Goal: Task Accomplishment & Management: Use online tool/utility

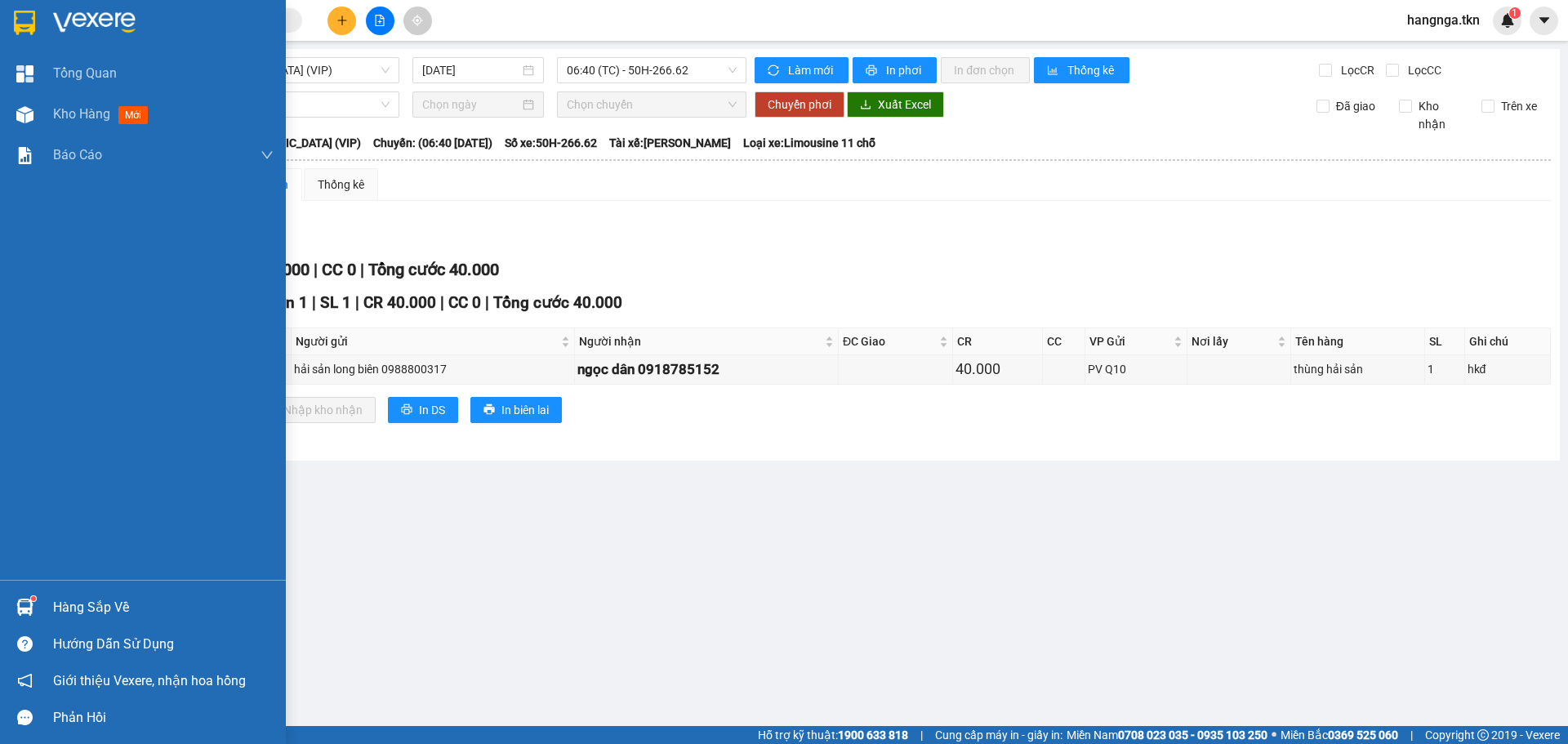
click at [85, 611] on div "Hàng sắp về" at bounding box center [163, 607] width 221 height 25
click at [0, 305] on div "Tổng Quan Kho hàng mới Báo cáo 2. Báo cáo dòng tiền (nhà xe) 3. Doanh số tạo đơ…" at bounding box center [142, 372] width 286 height 744
click at [76, 72] on span "Tổng Quan" at bounding box center [84, 73] width 64 height 20
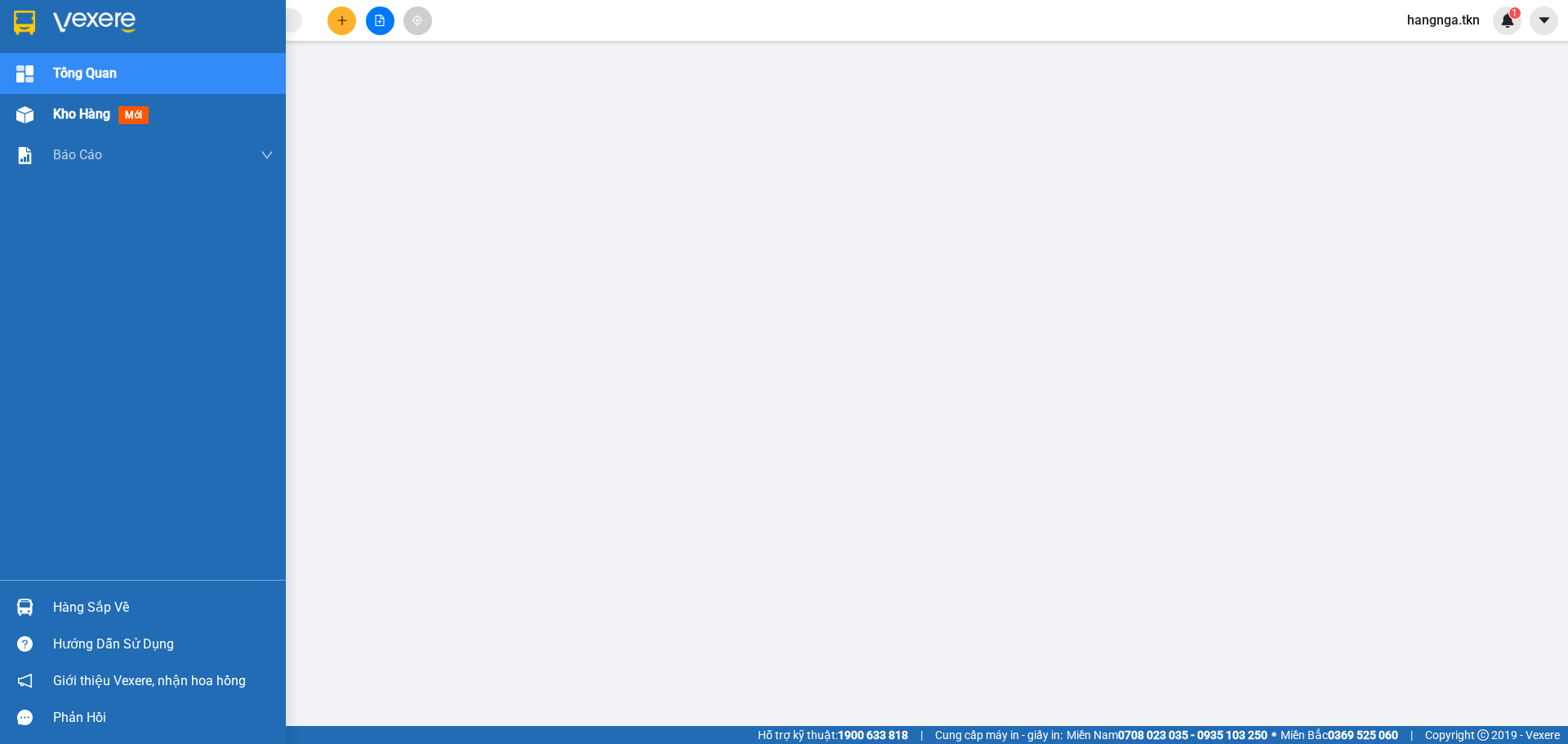
click at [83, 112] on span "Kho hàng" at bounding box center [81, 114] width 57 height 16
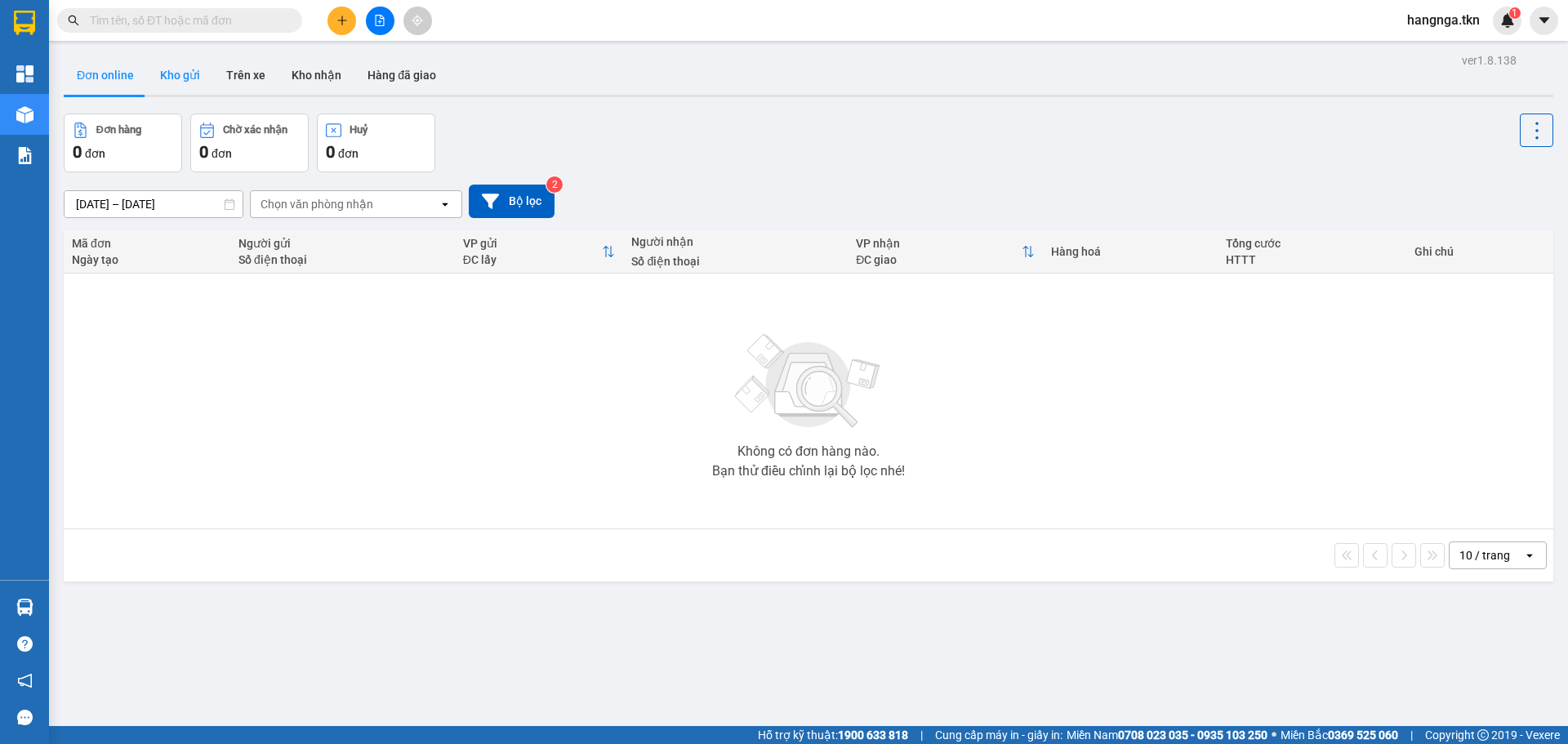
click at [184, 74] on button "Kho gửi" at bounding box center [180, 75] width 67 height 39
type input "[DATE] – [DATE]"
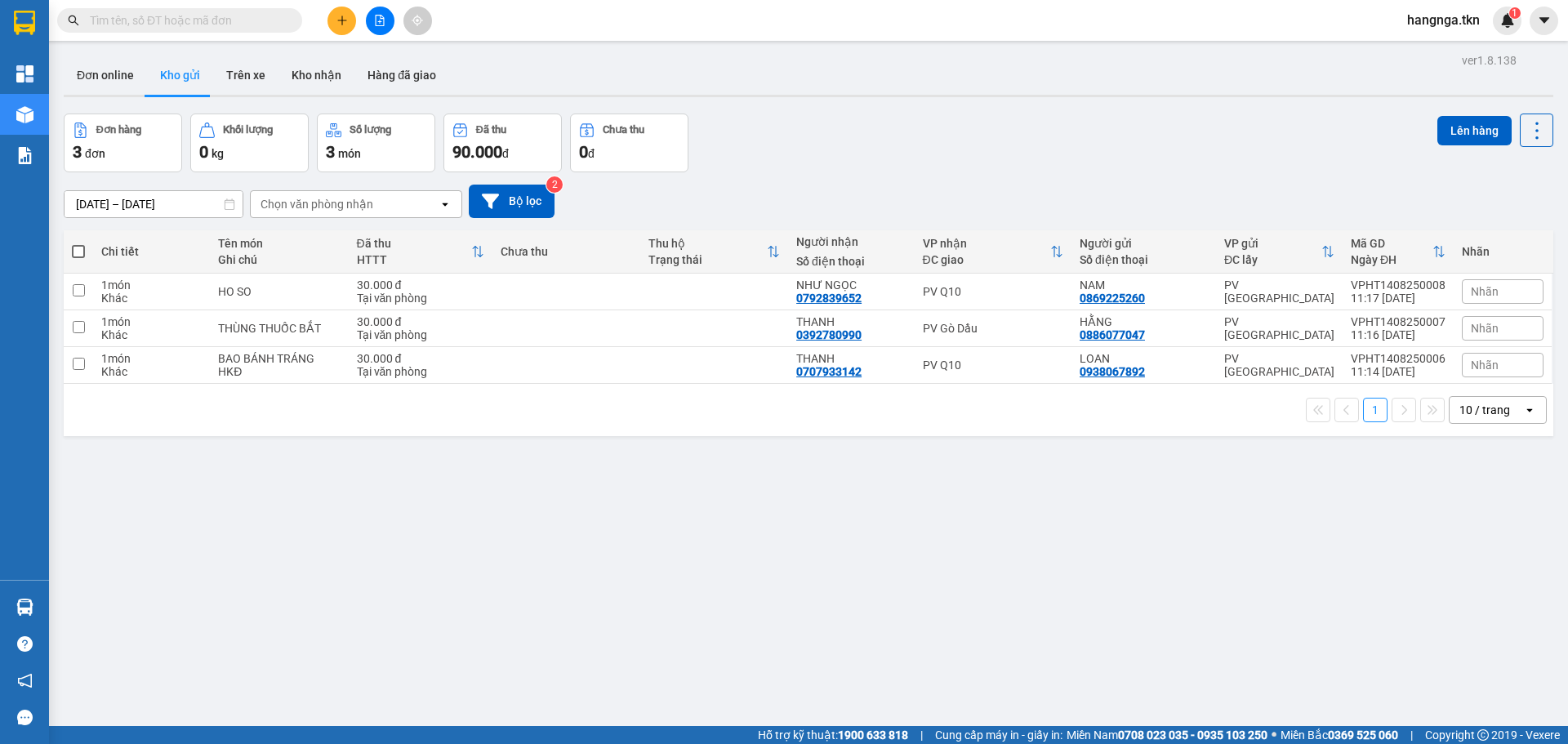
click at [79, 253] on span at bounding box center [79, 251] width 13 height 13
click at [79, 243] on input "checkbox" at bounding box center [79, 243] width 0 height 0
checkbox input "true"
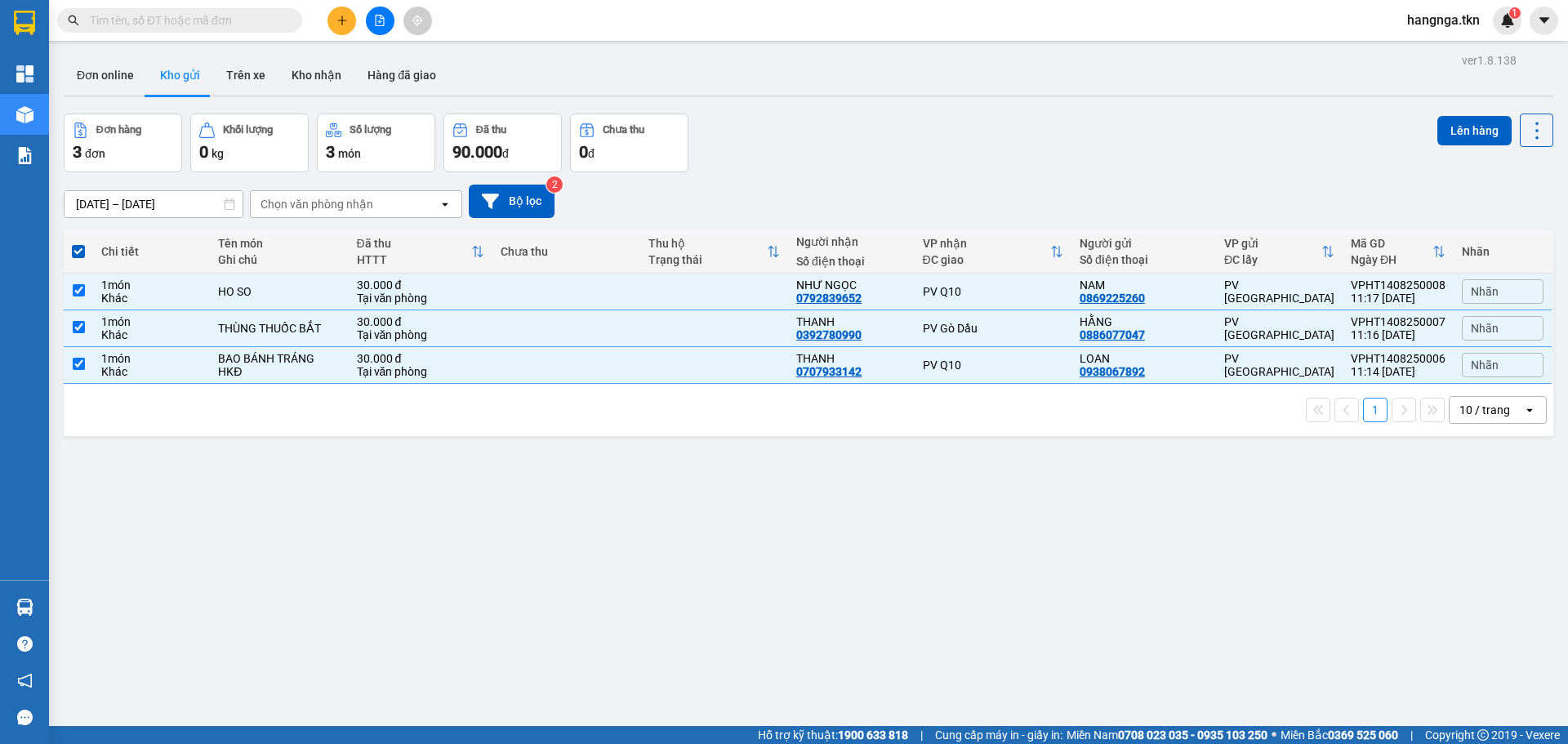
click at [80, 247] on span at bounding box center [79, 251] width 13 height 13
click at [79, 243] on input "checkbox" at bounding box center [79, 243] width 0 height 0
checkbox input "false"
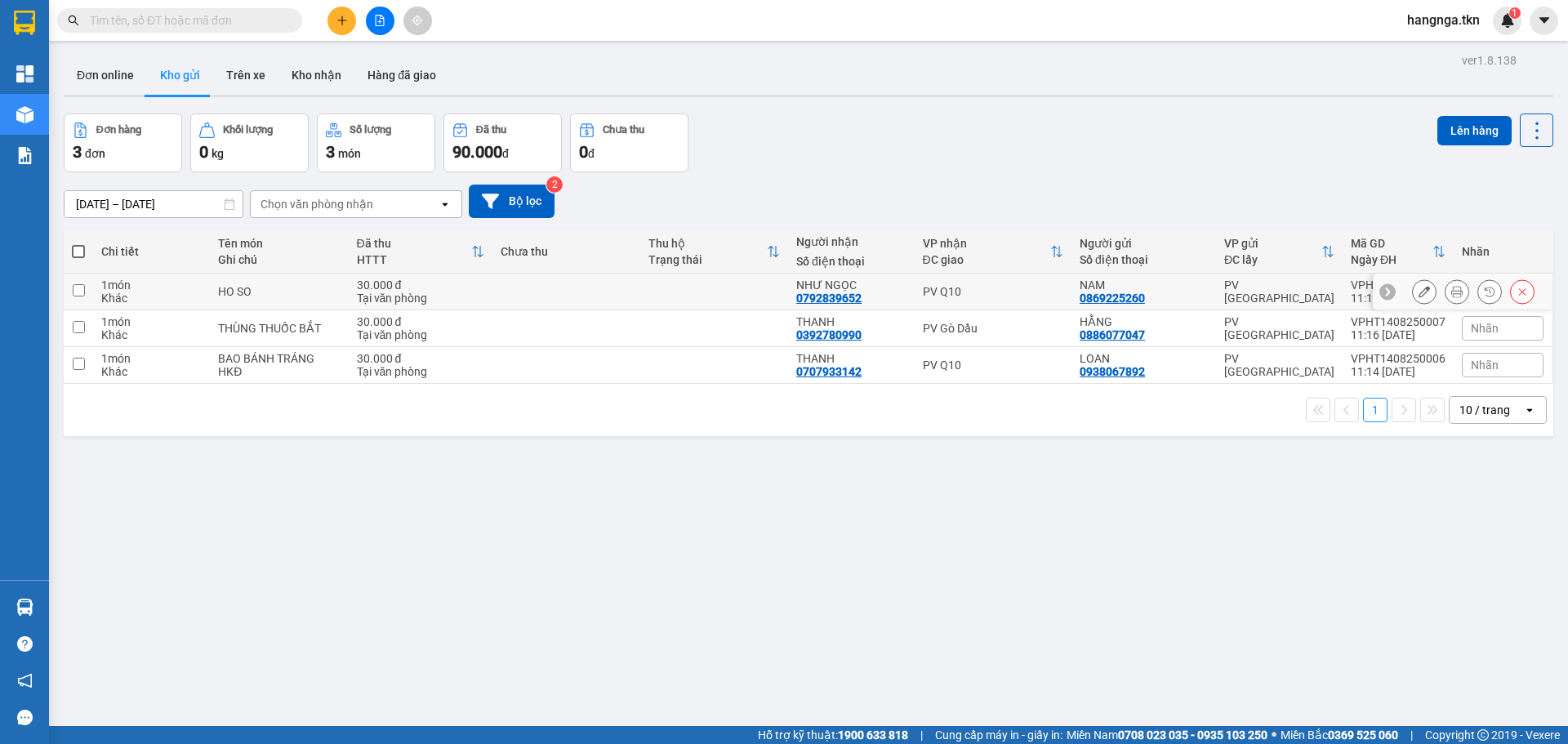
click at [80, 295] on input "checkbox" at bounding box center [79, 289] width 12 height 12
checkbox input "true"
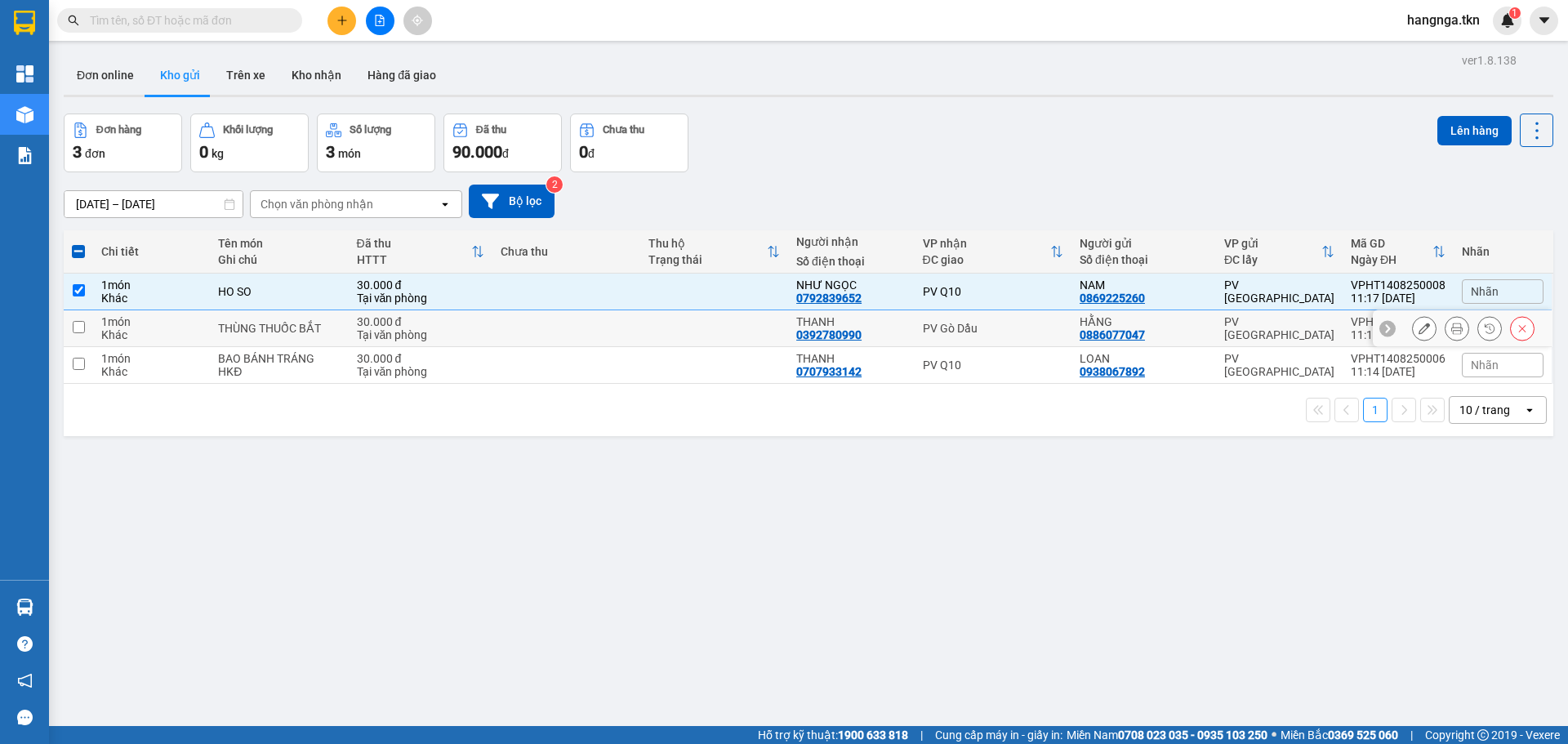
click at [77, 324] on input "checkbox" at bounding box center [79, 326] width 12 height 12
checkbox input "true"
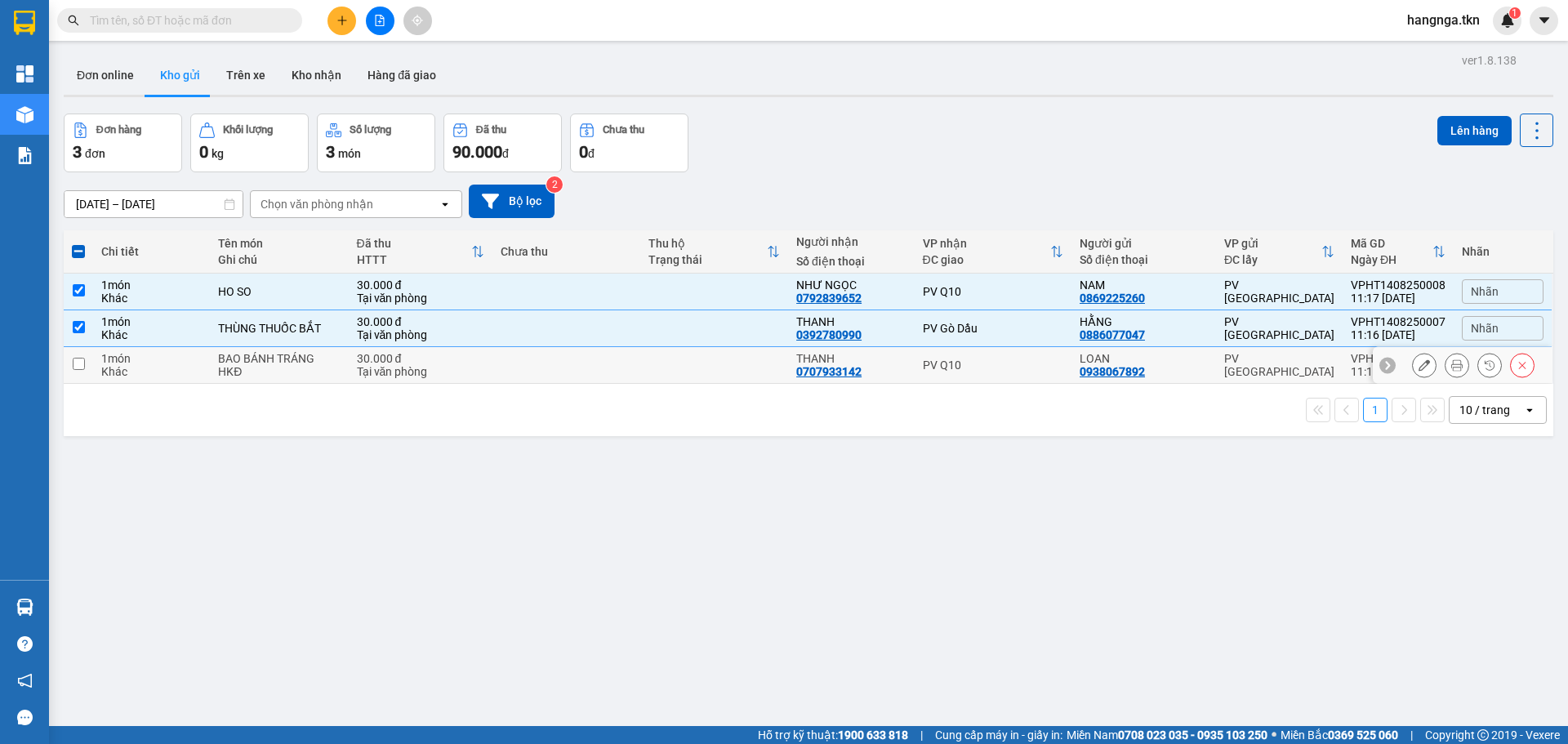
click at [80, 358] on input "checkbox" at bounding box center [79, 363] width 12 height 12
checkbox input "true"
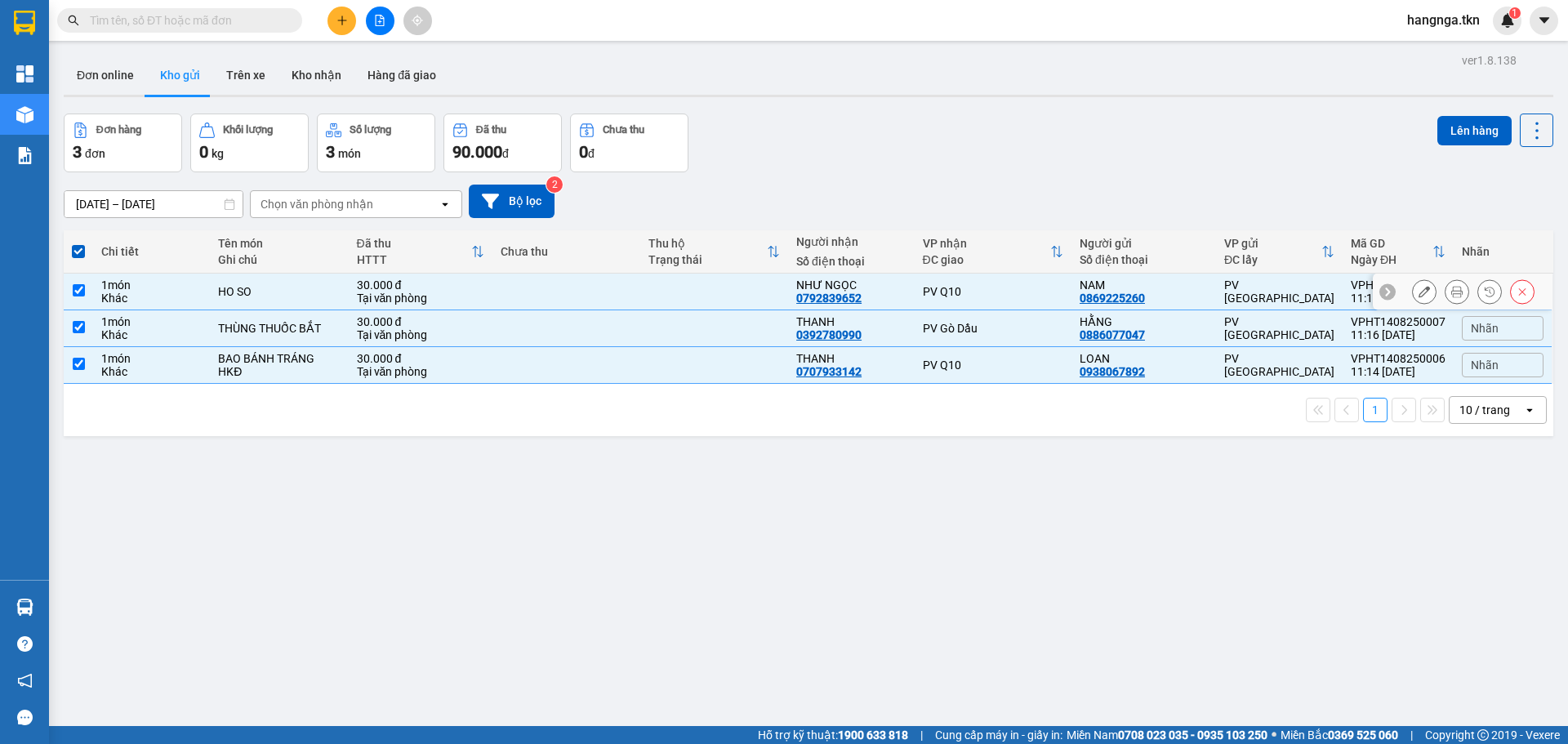
click at [88, 287] on td at bounding box center [79, 292] width 30 height 37
checkbox input "false"
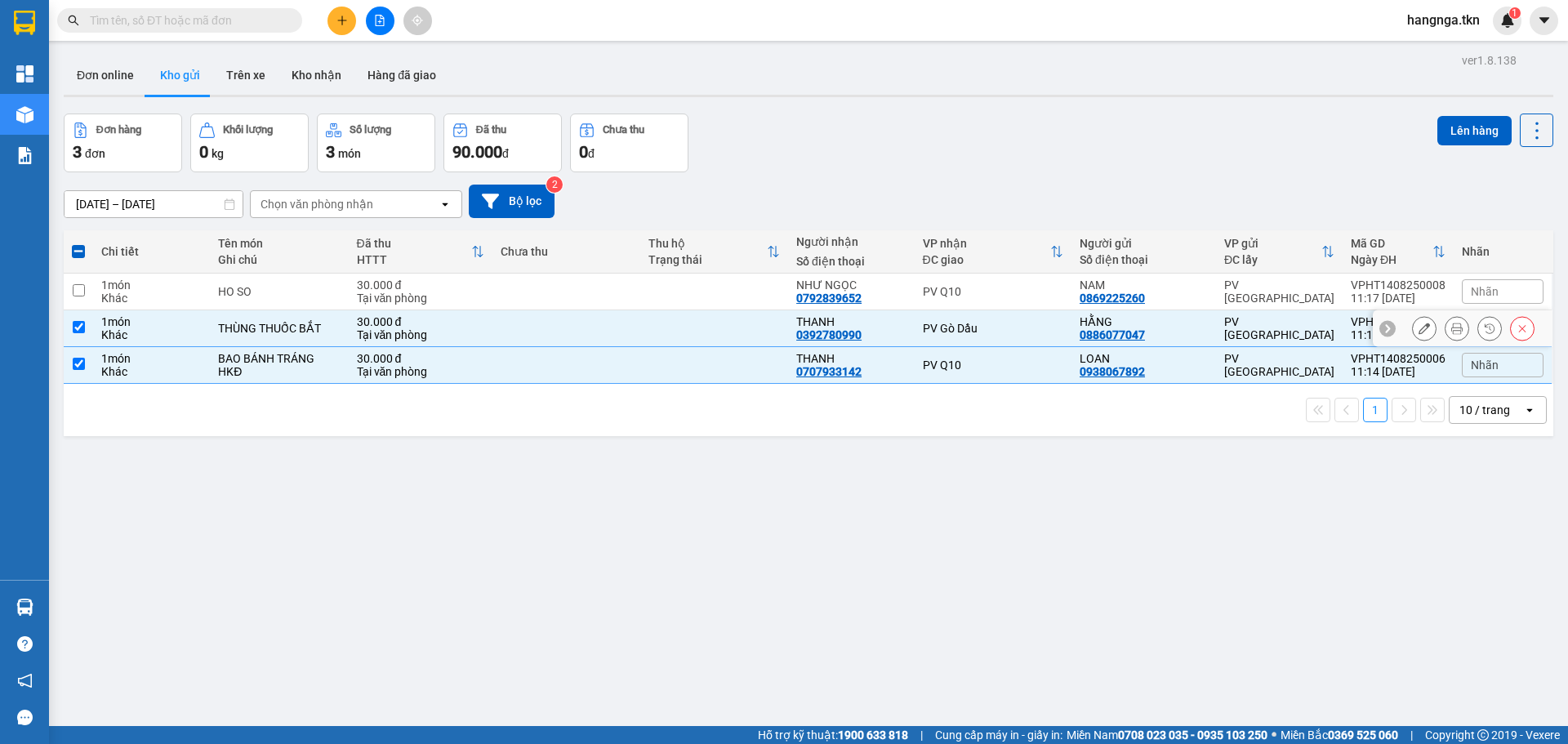
click at [81, 336] on td at bounding box center [79, 329] width 30 height 37
checkbox input "false"
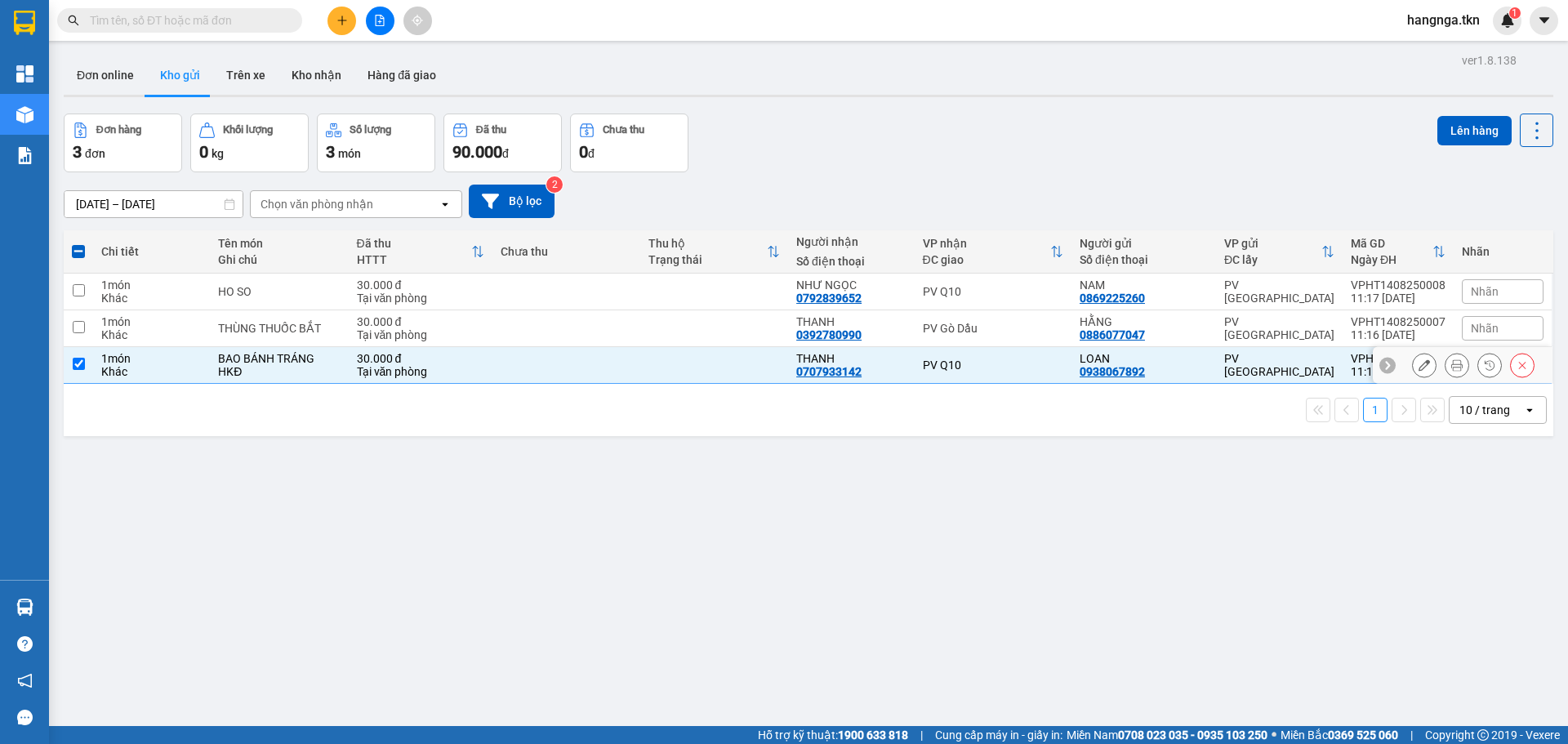
click at [80, 359] on input "checkbox" at bounding box center [79, 363] width 12 height 12
checkbox input "false"
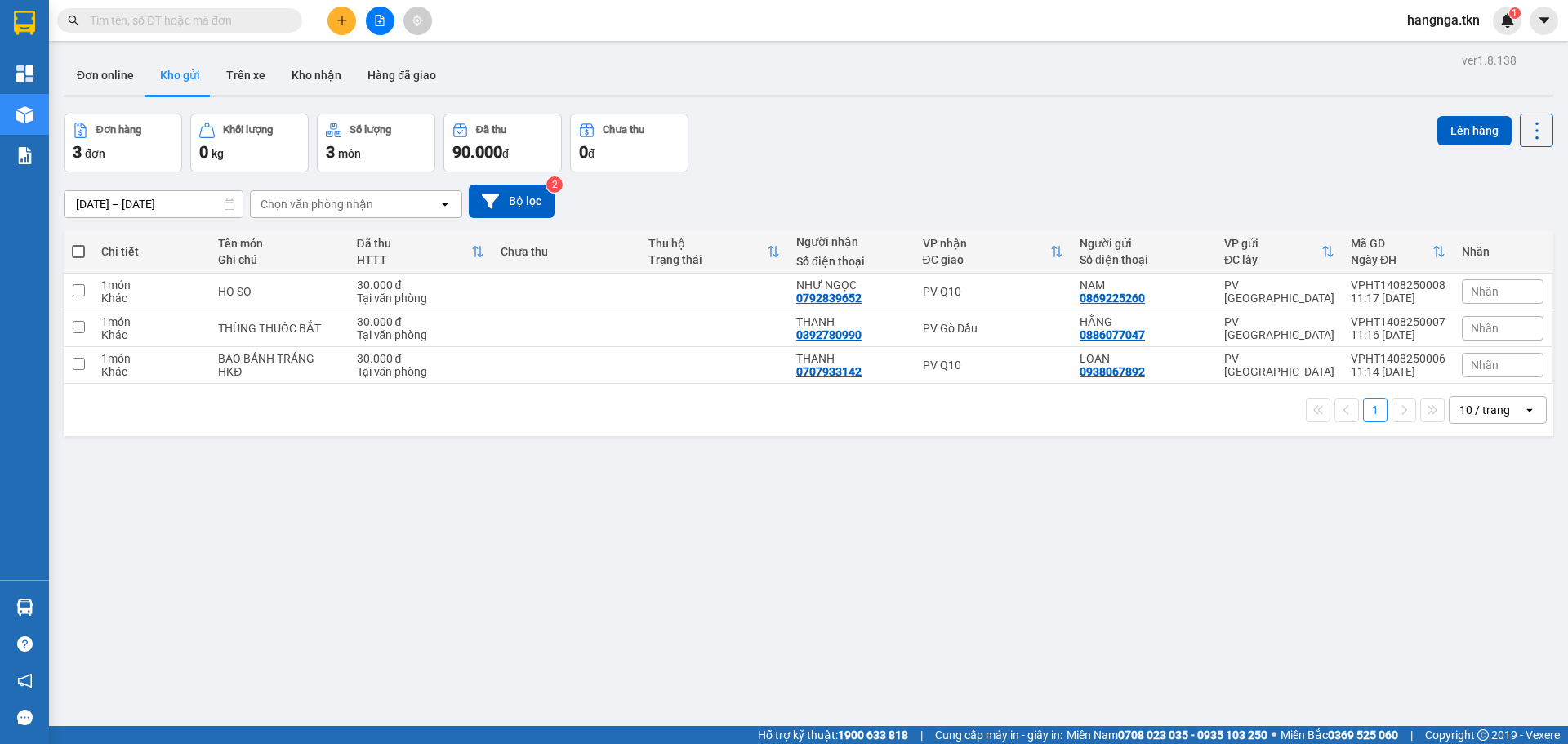
click at [79, 246] on span at bounding box center [79, 251] width 13 height 13
click at [79, 243] on input "checkbox" at bounding box center [79, 243] width 0 height 0
checkbox input "true"
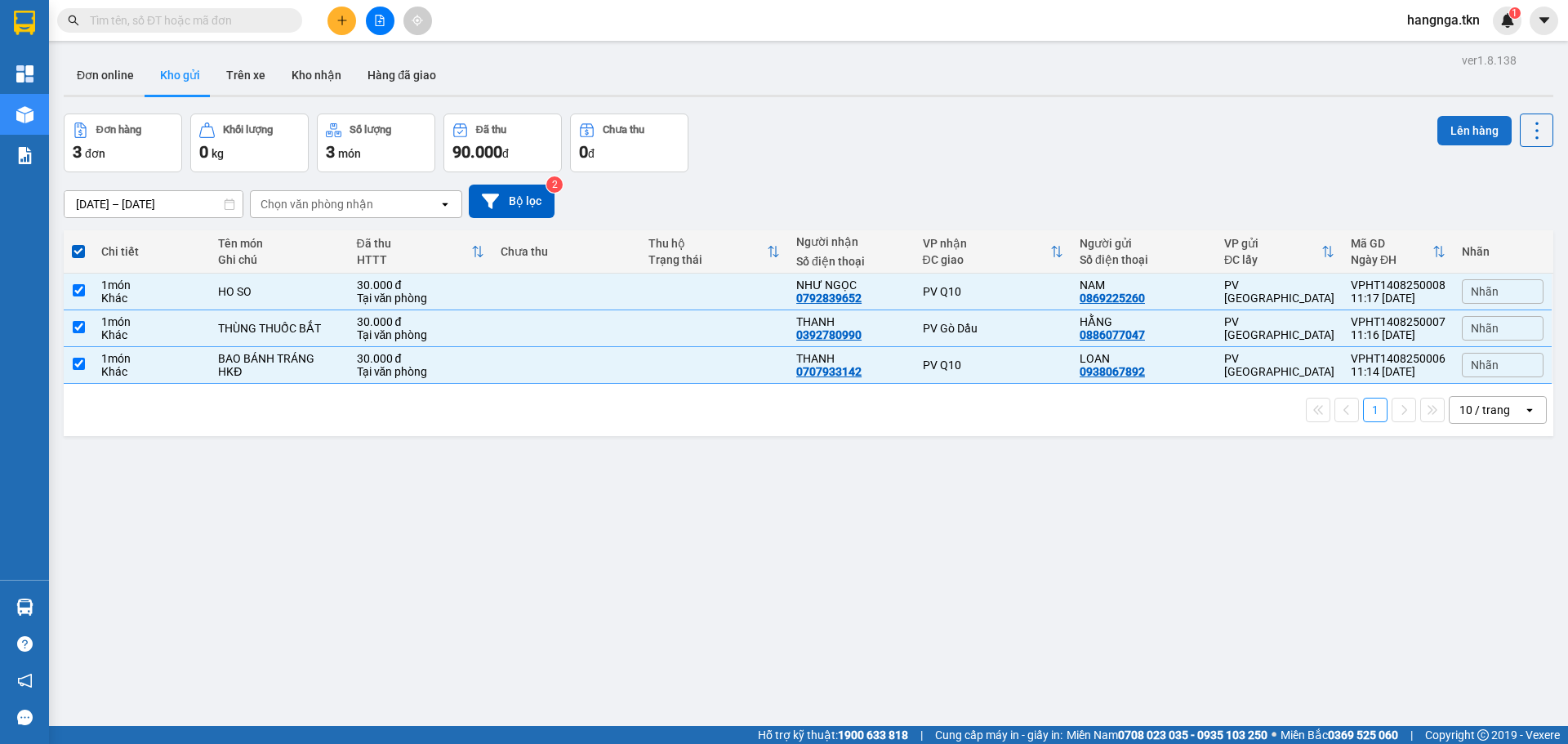
click at [1458, 139] on button "Lên hàng" at bounding box center [1475, 130] width 74 height 30
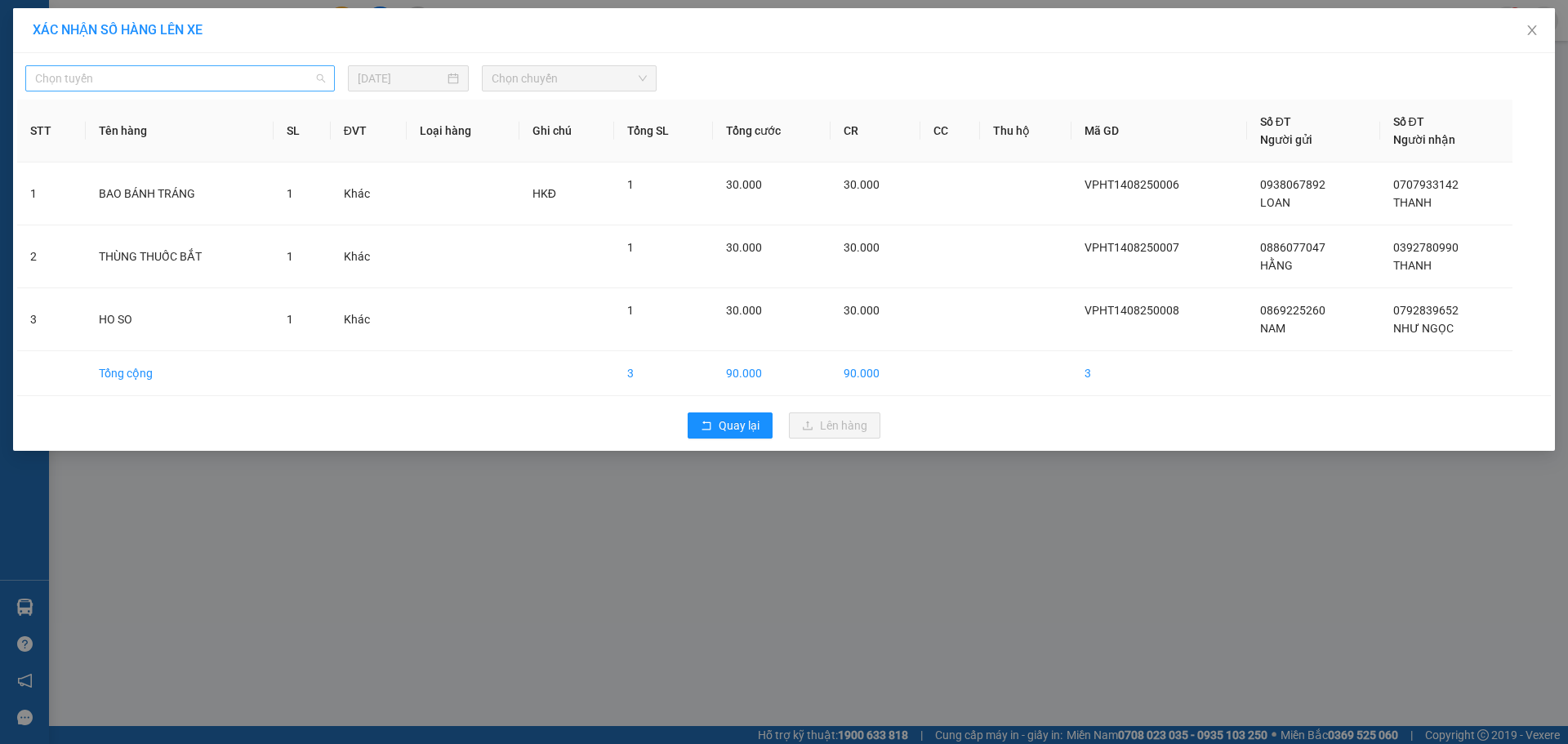
click at [243, 77] on span "Chọn tuyến" at bounding box center [180, 79] width 290 height 25
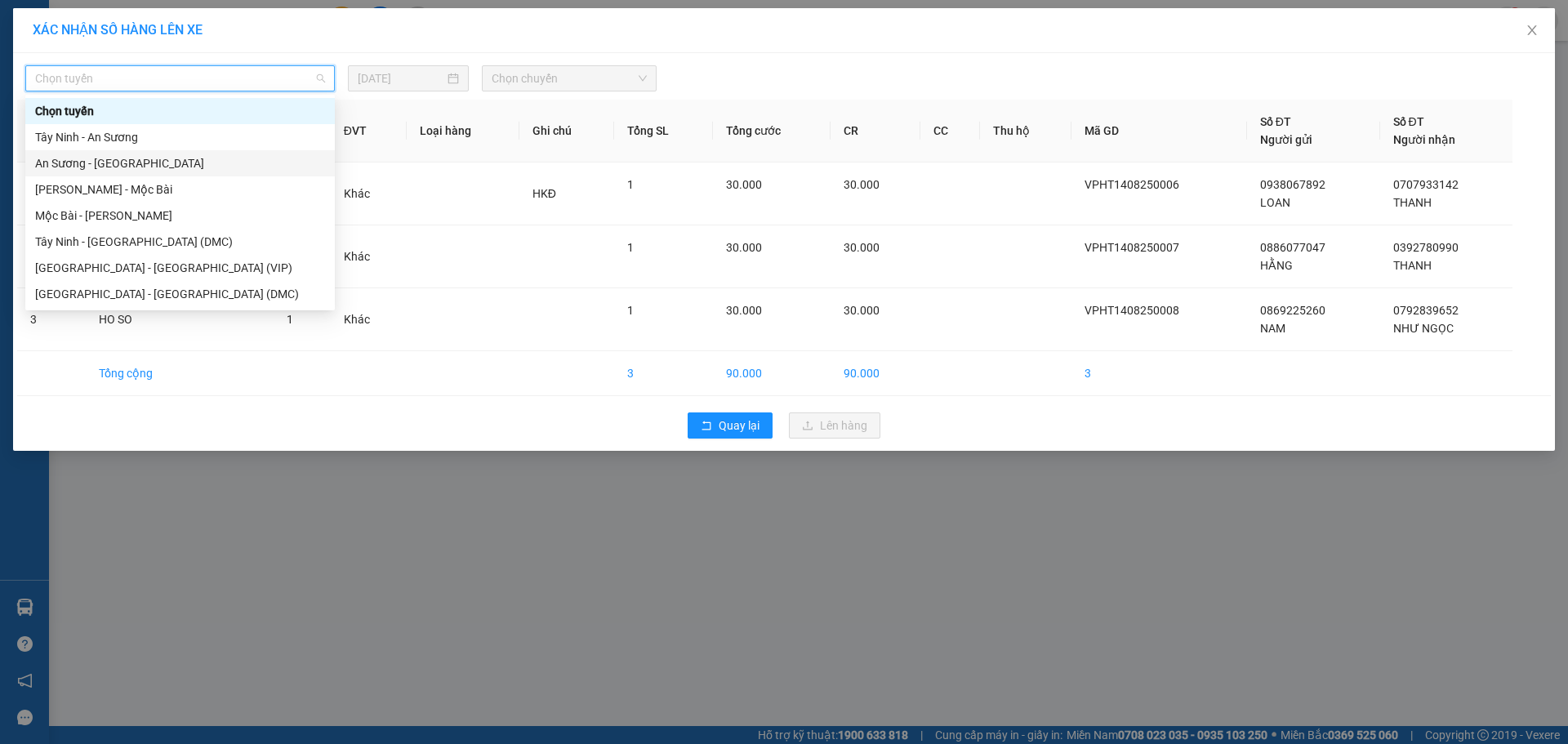
scroll to position [26, 0]
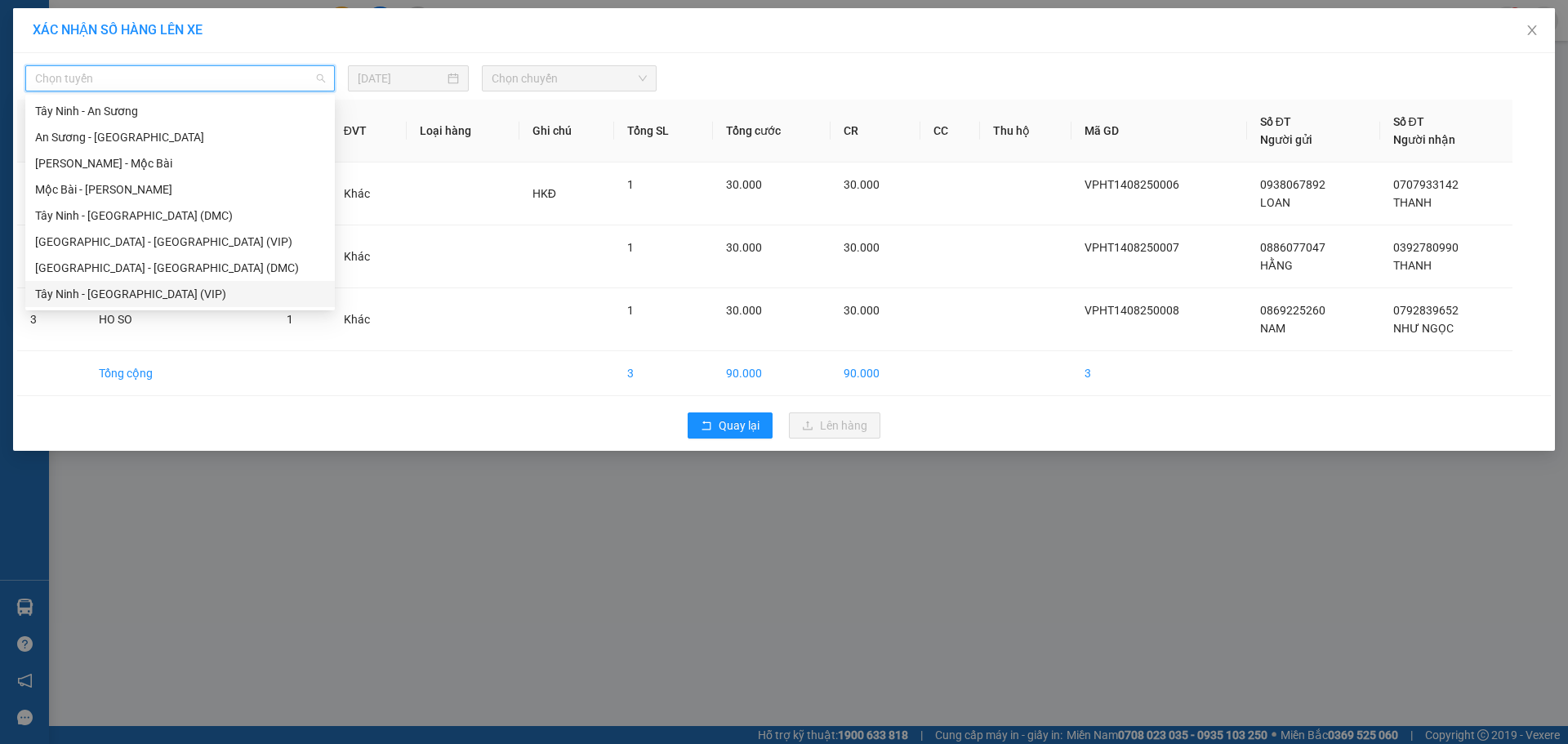
click at [116, 293] on div "Tây Ninh - Sài Gòn (VIP)" at bounding box center [180, 293] width 290 height 18
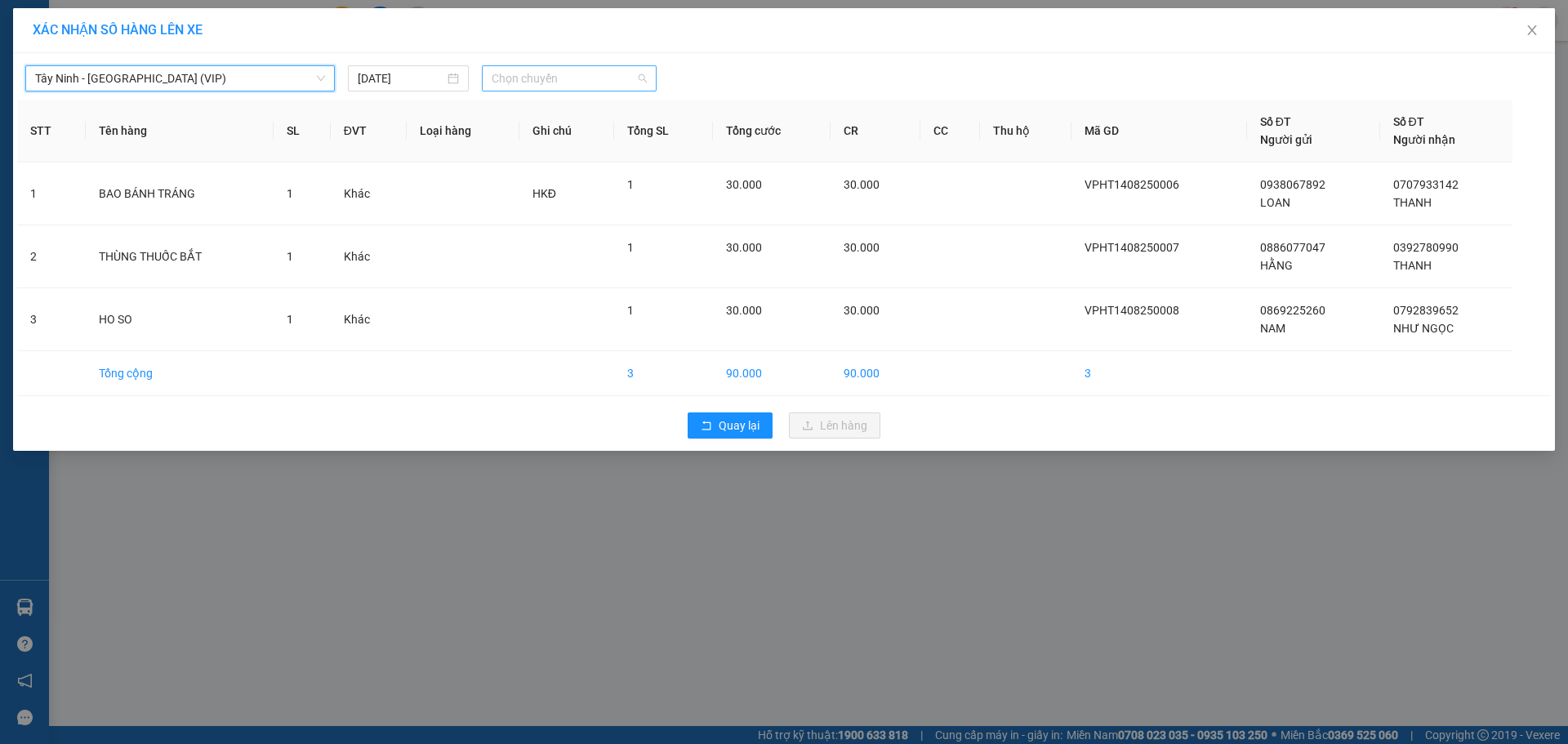
click at [600, 76] on span "Chọn chuyến" at bounding box center [570, 79] width 155 height 25
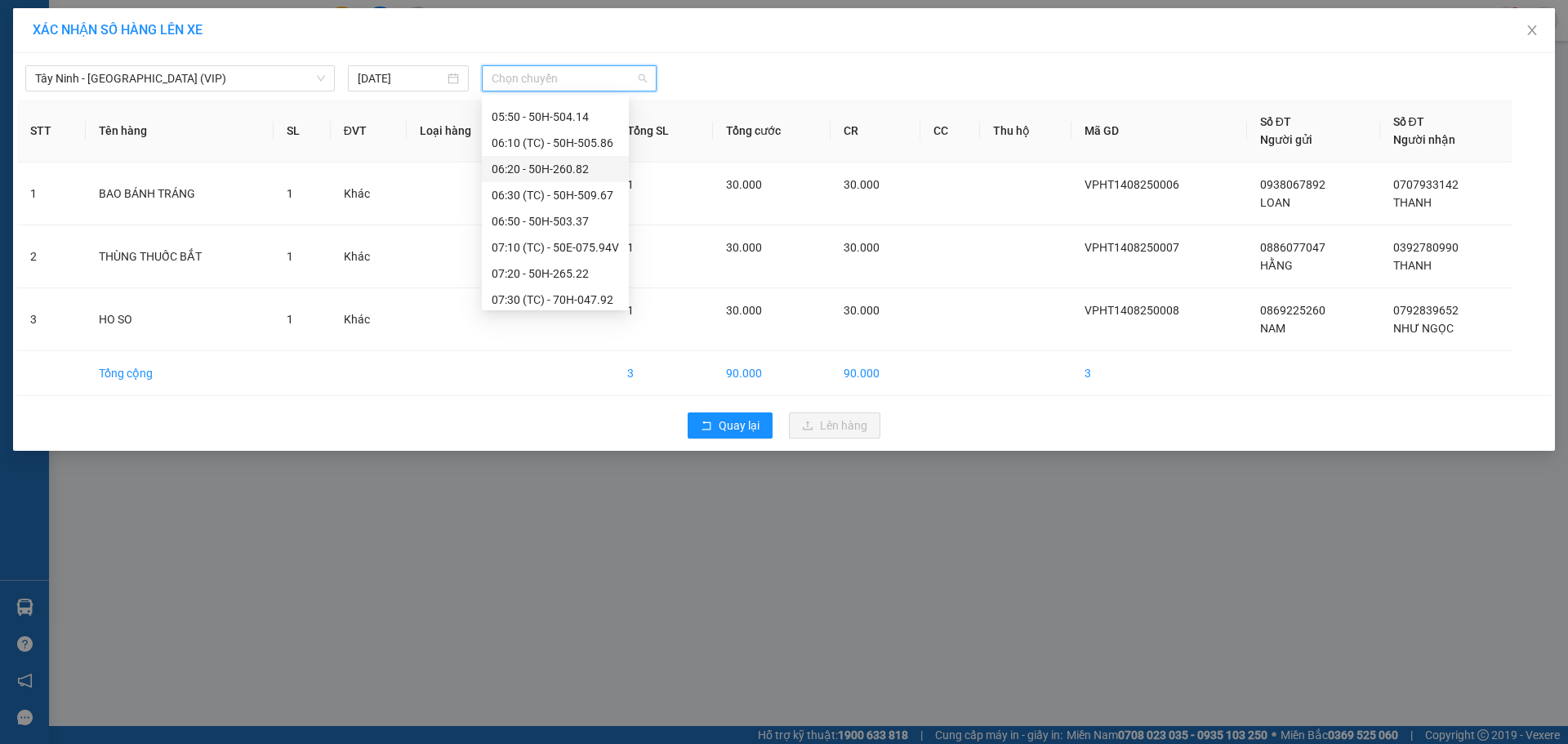
scroll to position [490, 0]
click at [562, 74] on span "Chọn chuyến" at bounding box center [570, 79] width 155 height 25
type input "32"
click at [507, 213] on div "11:25 (TC) - 50H-260.32" at bounding box center [556, 215] width 128 height 18
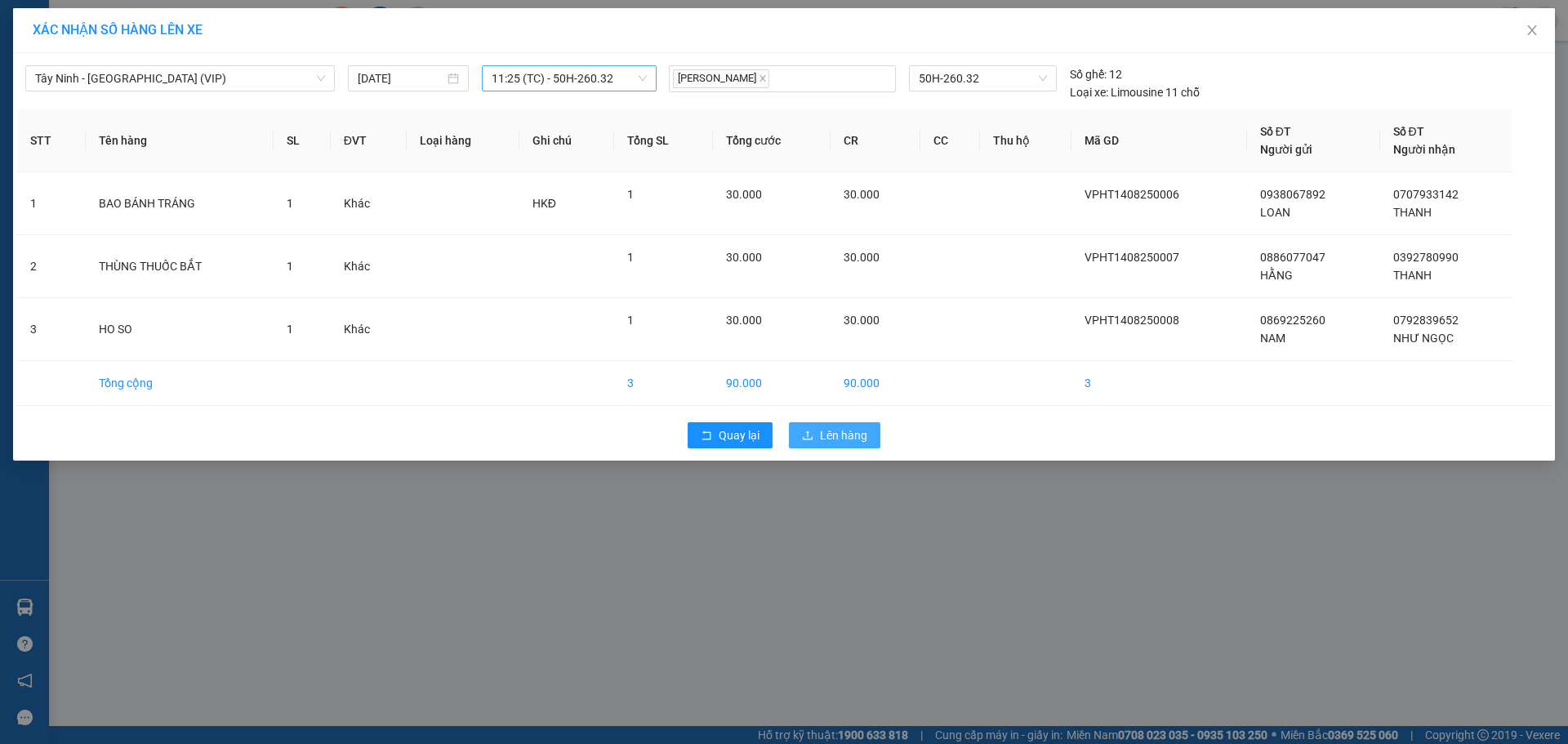
click at [848, 430] on span "Lên hàng" at bounding box center [843, 434] width 47 height 18
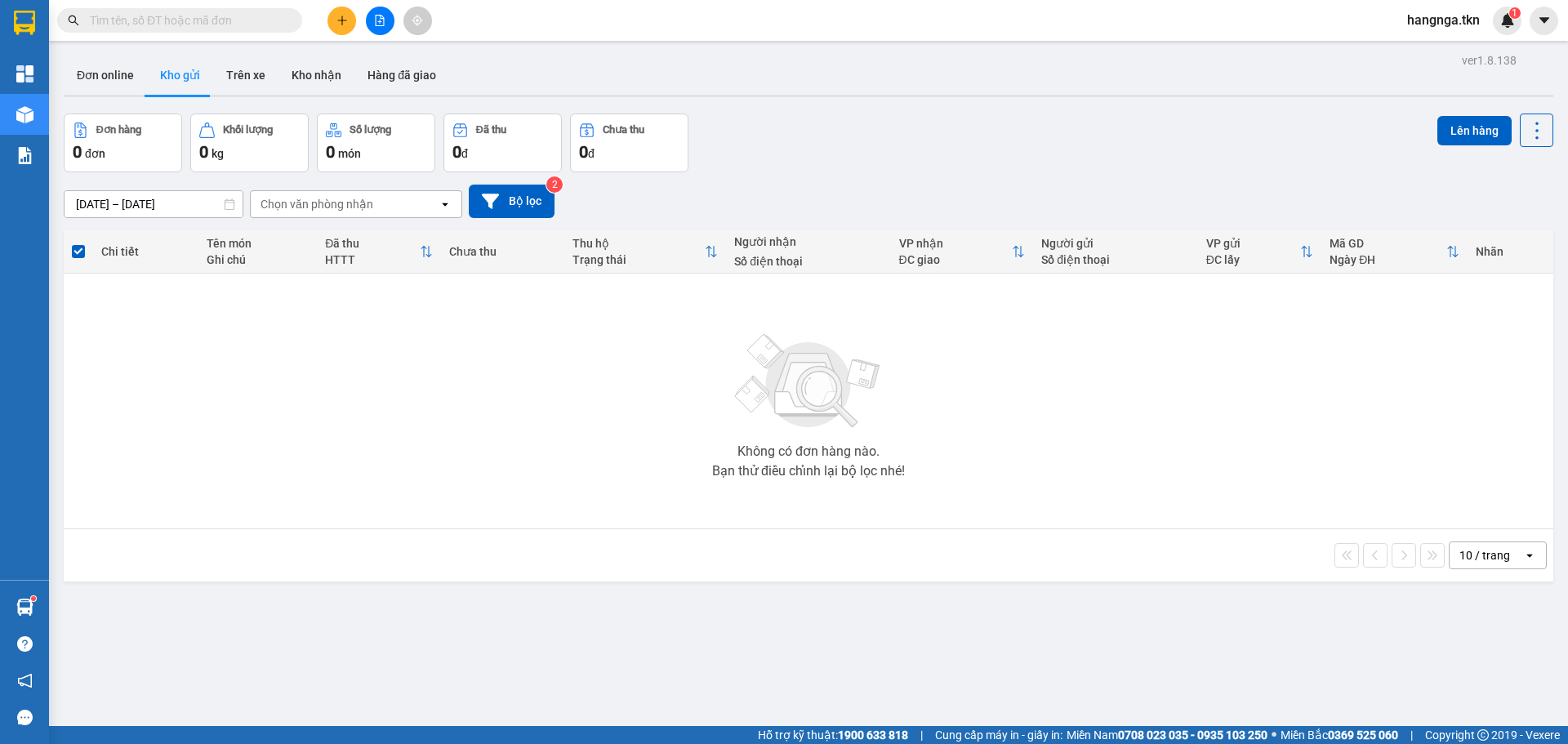
click at [181, 80] on button "Kho gửi" at bounding box center [180, 75] width 67 height 39
click at [86, 251] on th at bounding box center [79, 251] width 30 height 43
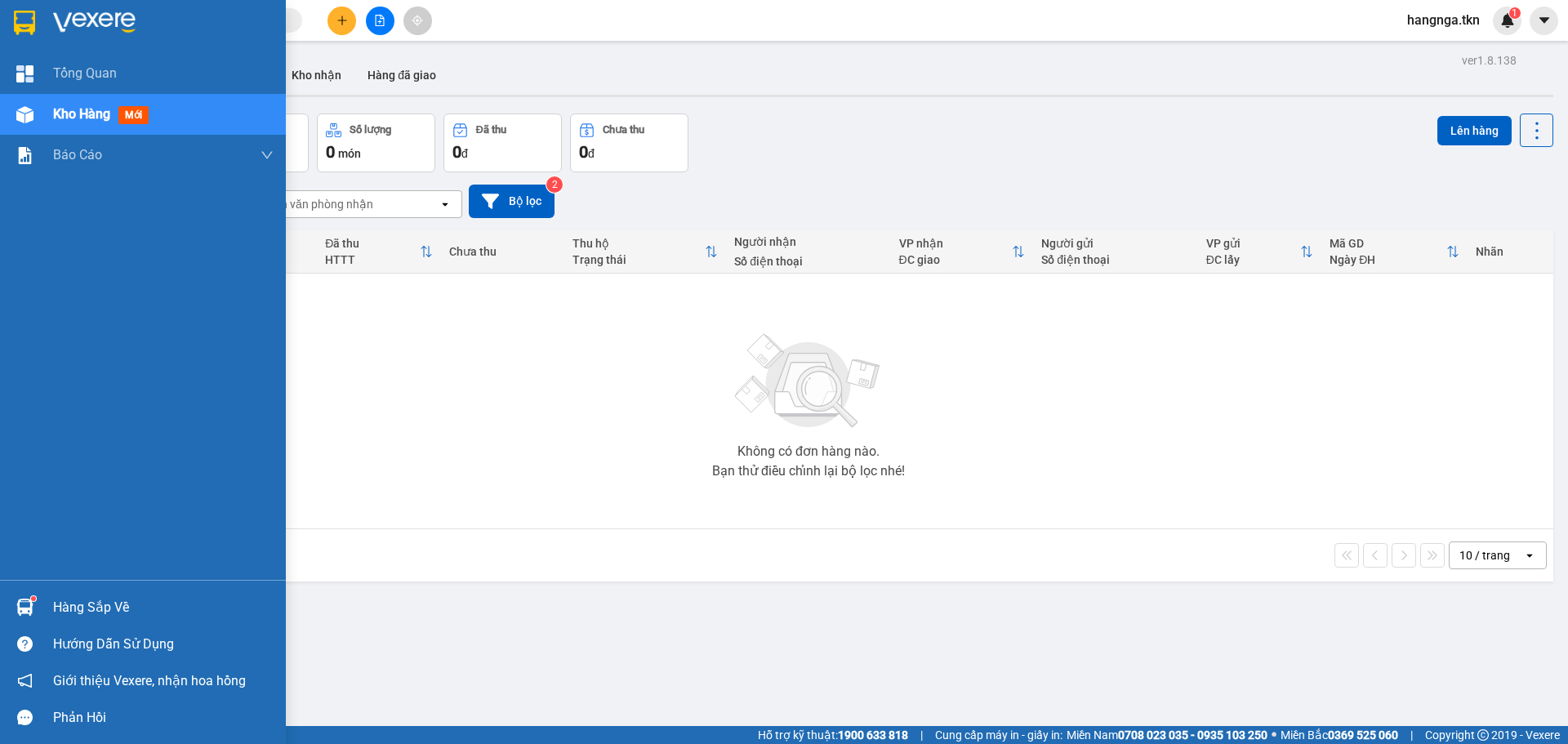
click at [90, 599] on div "Hàng sắp về" at bounding box center [163, 607] width 221 height 25
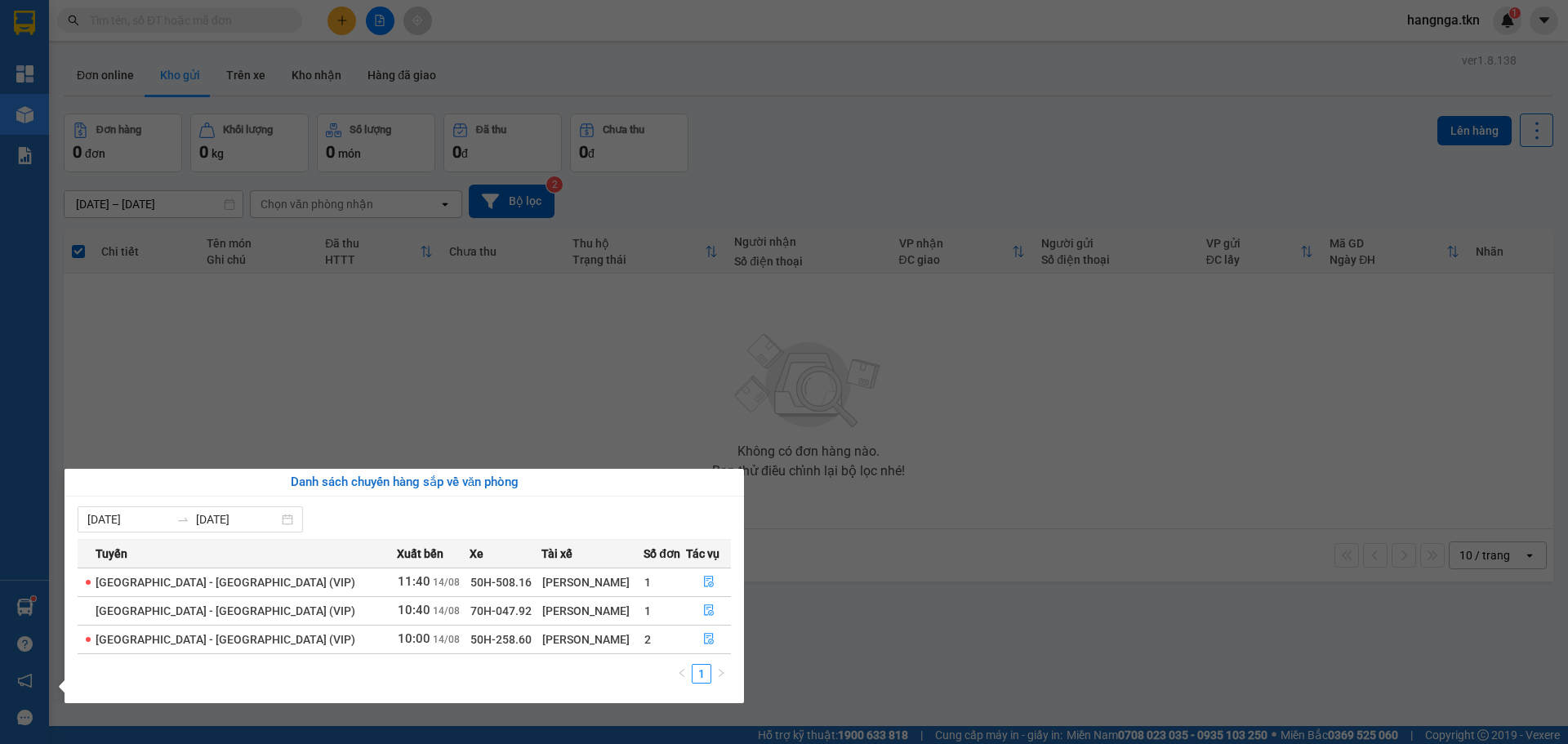
click at [25, 335] on div "Tổng Quan Kho hàng mới Báo cáo 2. Báo cáo dòng tiền (nhà xe) 3. Doanh số tạo đơ…" at bounding box center [24, 372] width 49 height 744
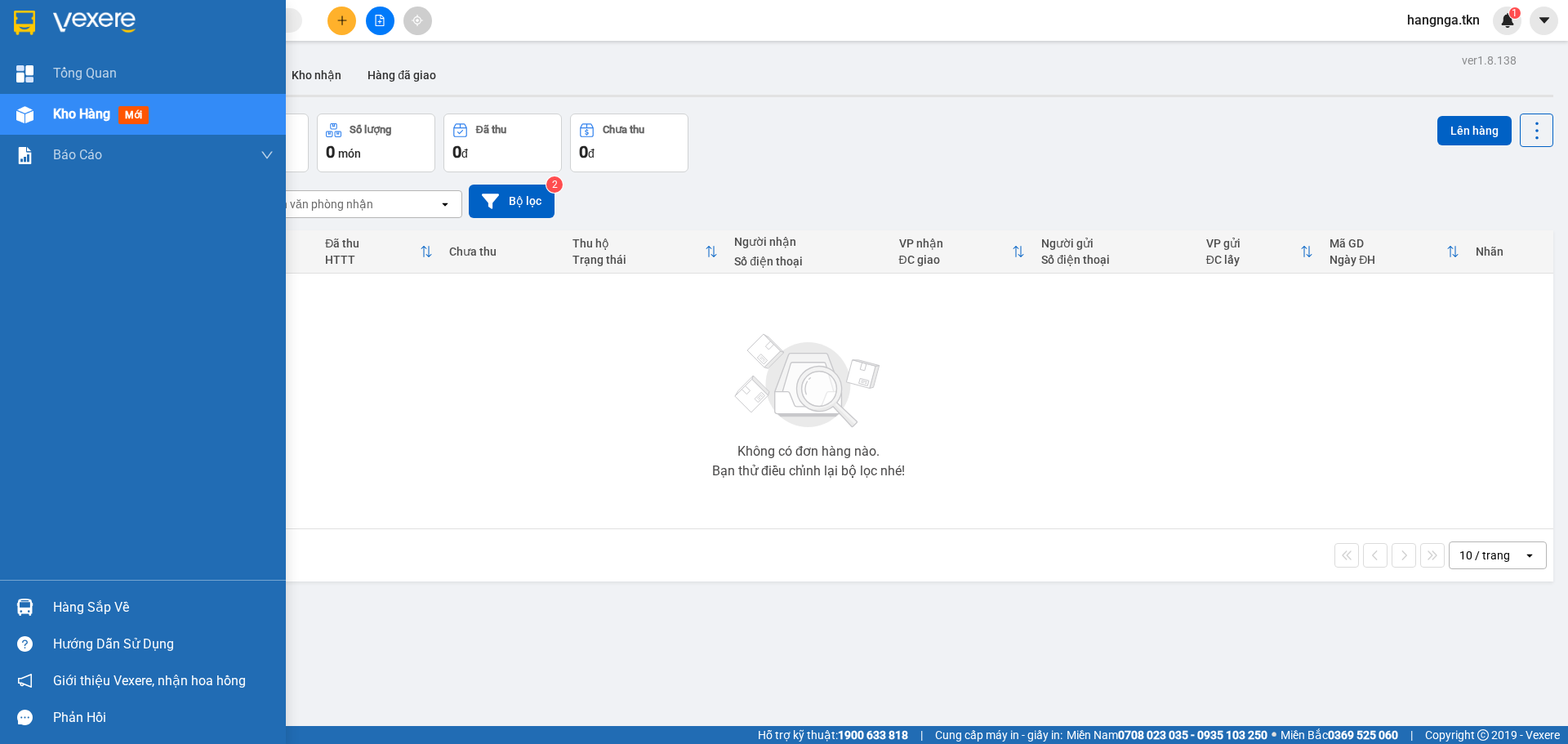
click at [64, 110] on span "Kho hàng" at bounding box center [81, 114] width 57 height 16
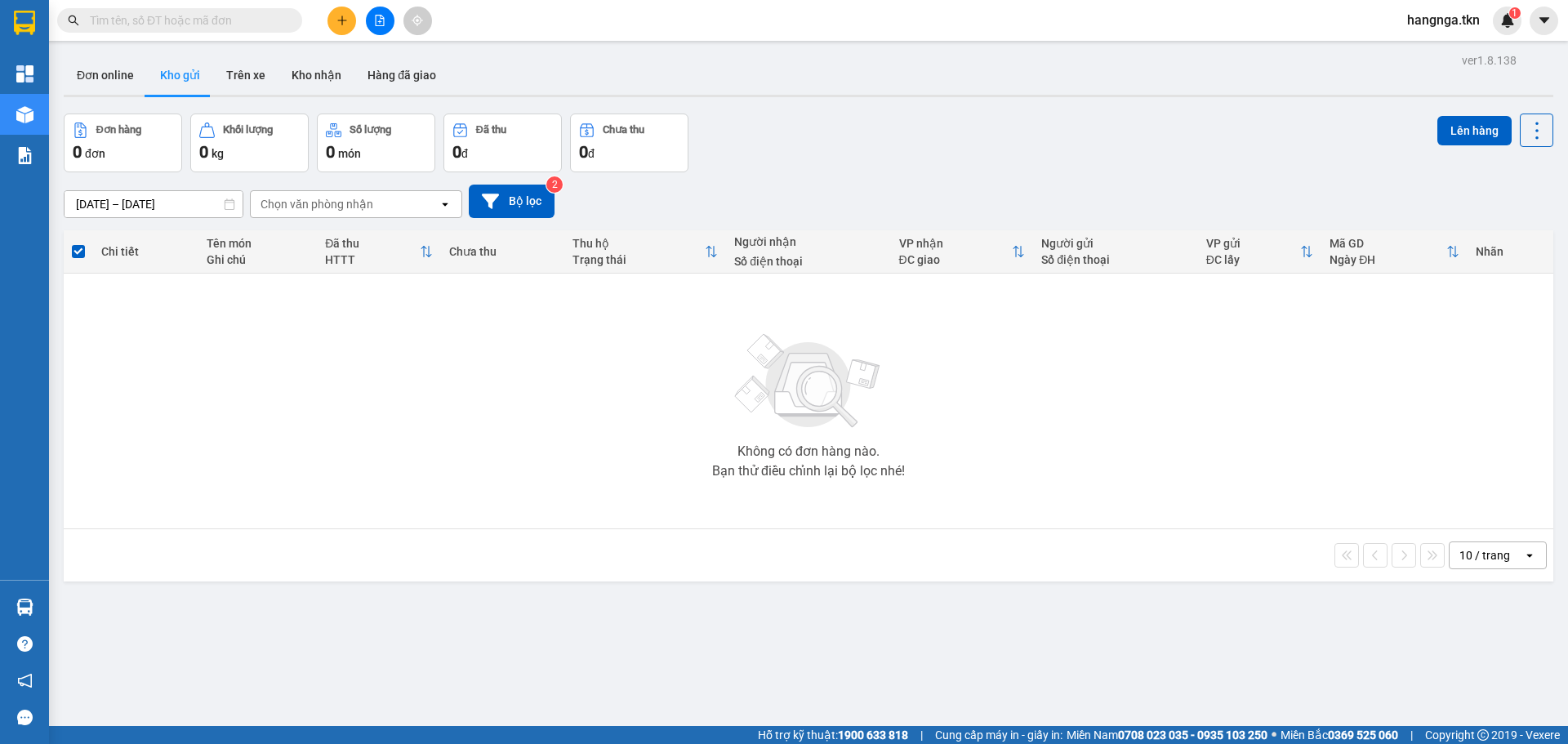
click at [192, 80] on button "Kho gửi" at bounding box center [180, 75] width 67 height 39
click at [81, 250] on span at bounding box center [79, 251] width 13 height 13
click at [79, 243] on input "checkbox" at bounding box center [79, 243] width 0 height 0
click at [396, 205] on div "Chọn văn phòng nhận" at bounding box center [344, 204] width 188 height 26
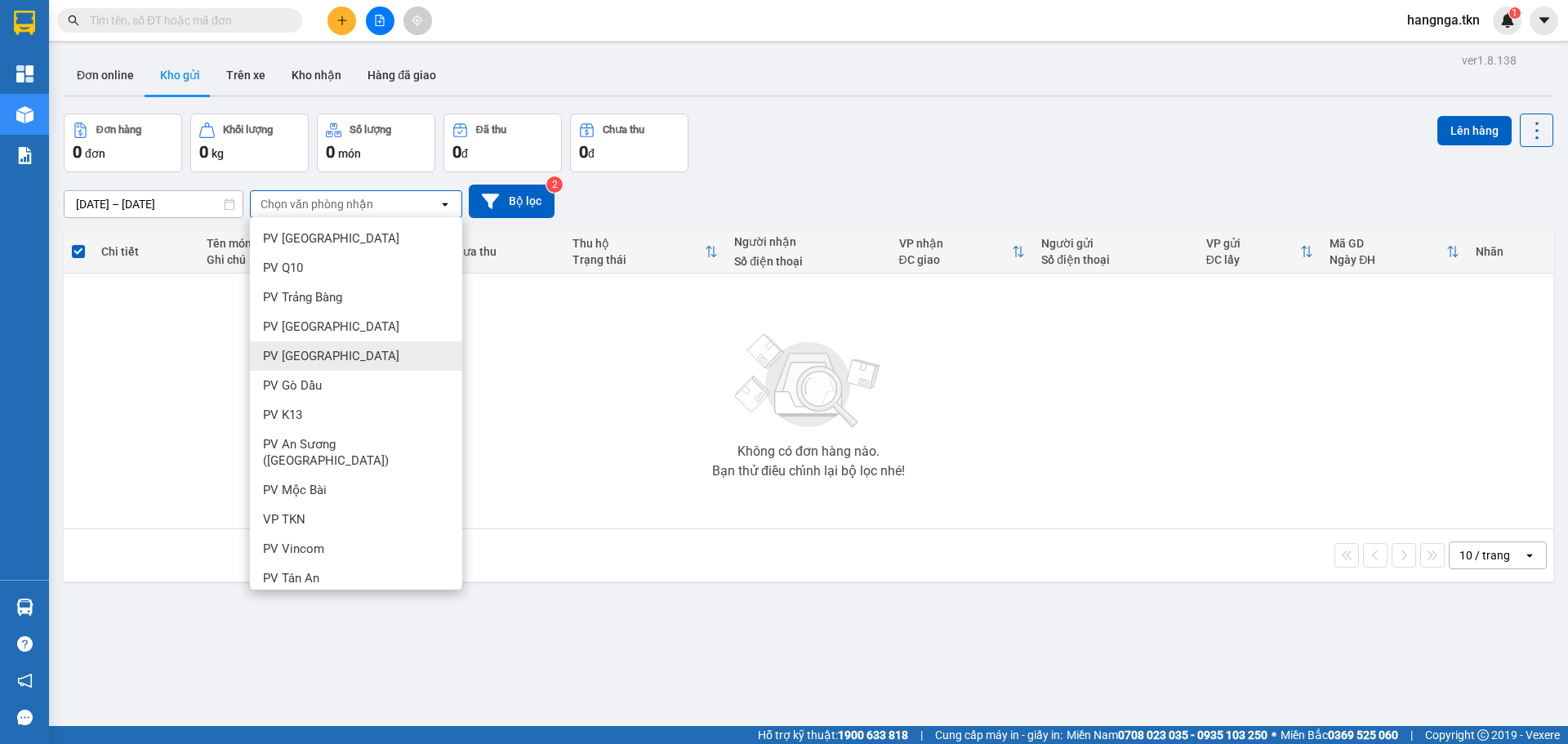
click at [361, 355] on div "PV [GEOGRAPHIC_DATA]" at bounding box center [356, 356] width 213 height 30
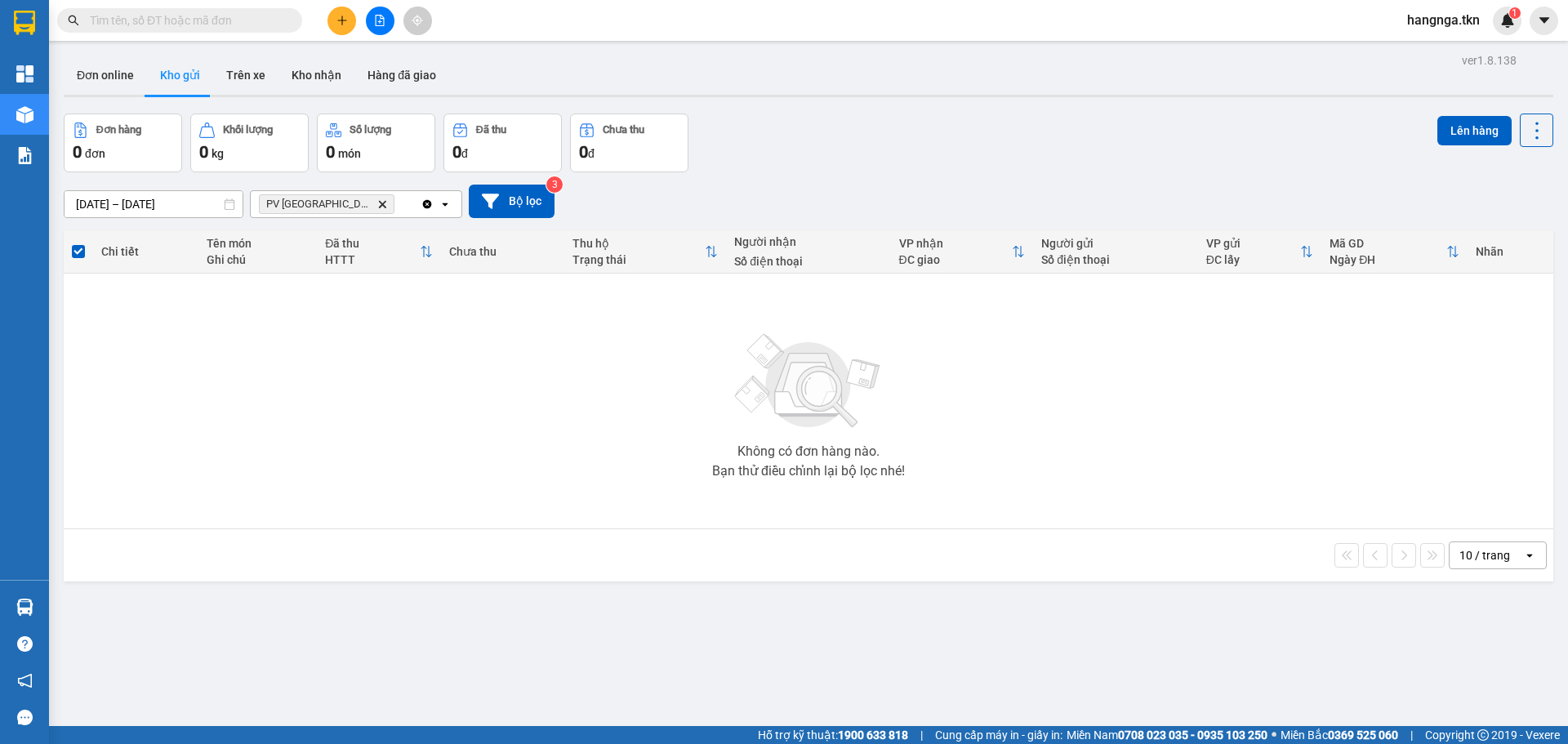
click at [377, 202] on icon "Delete" at bounding box center [382, 204] width 10 height 10
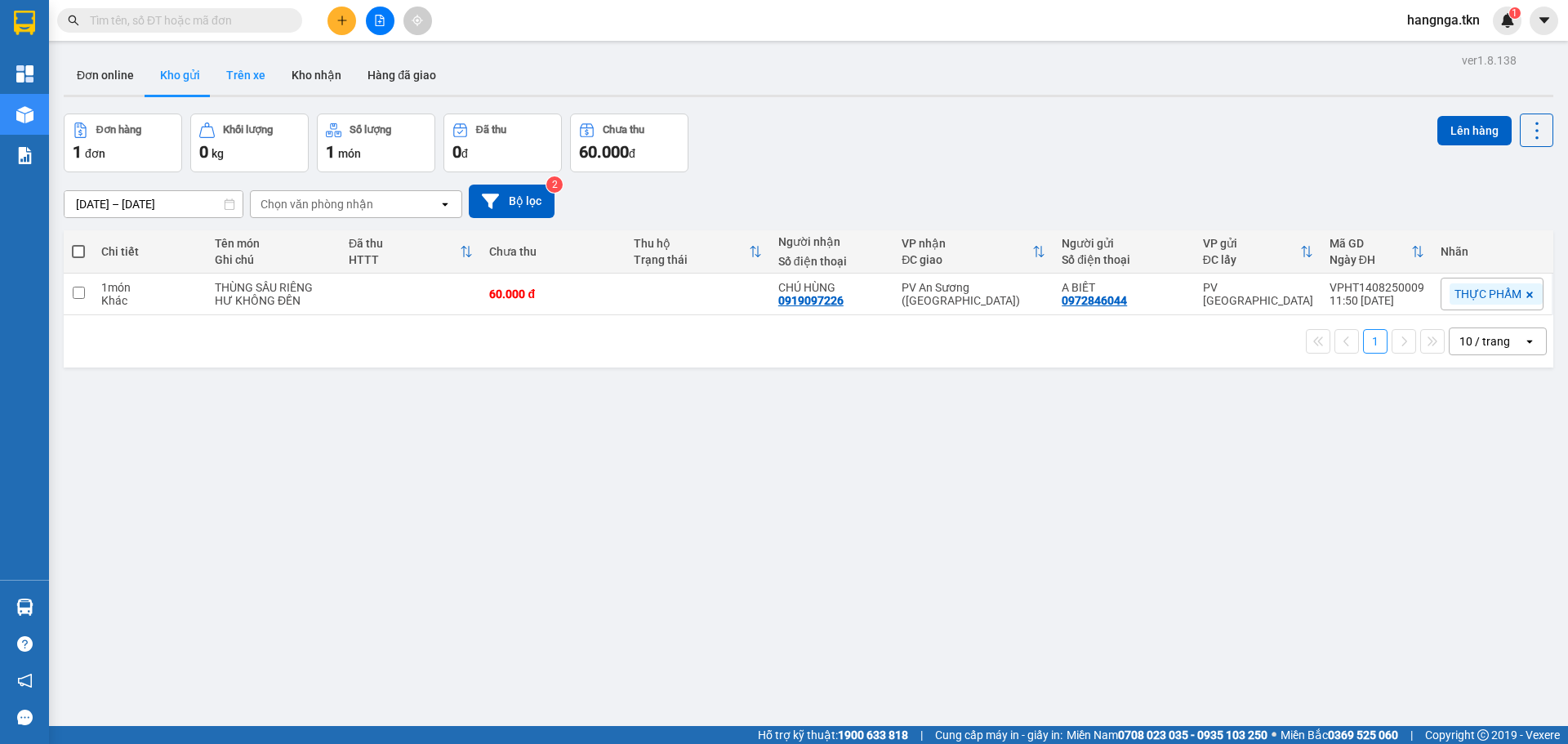
click at [249, 77] on button "Trên xe" at bounding box center [246, 75] width 66 height 39
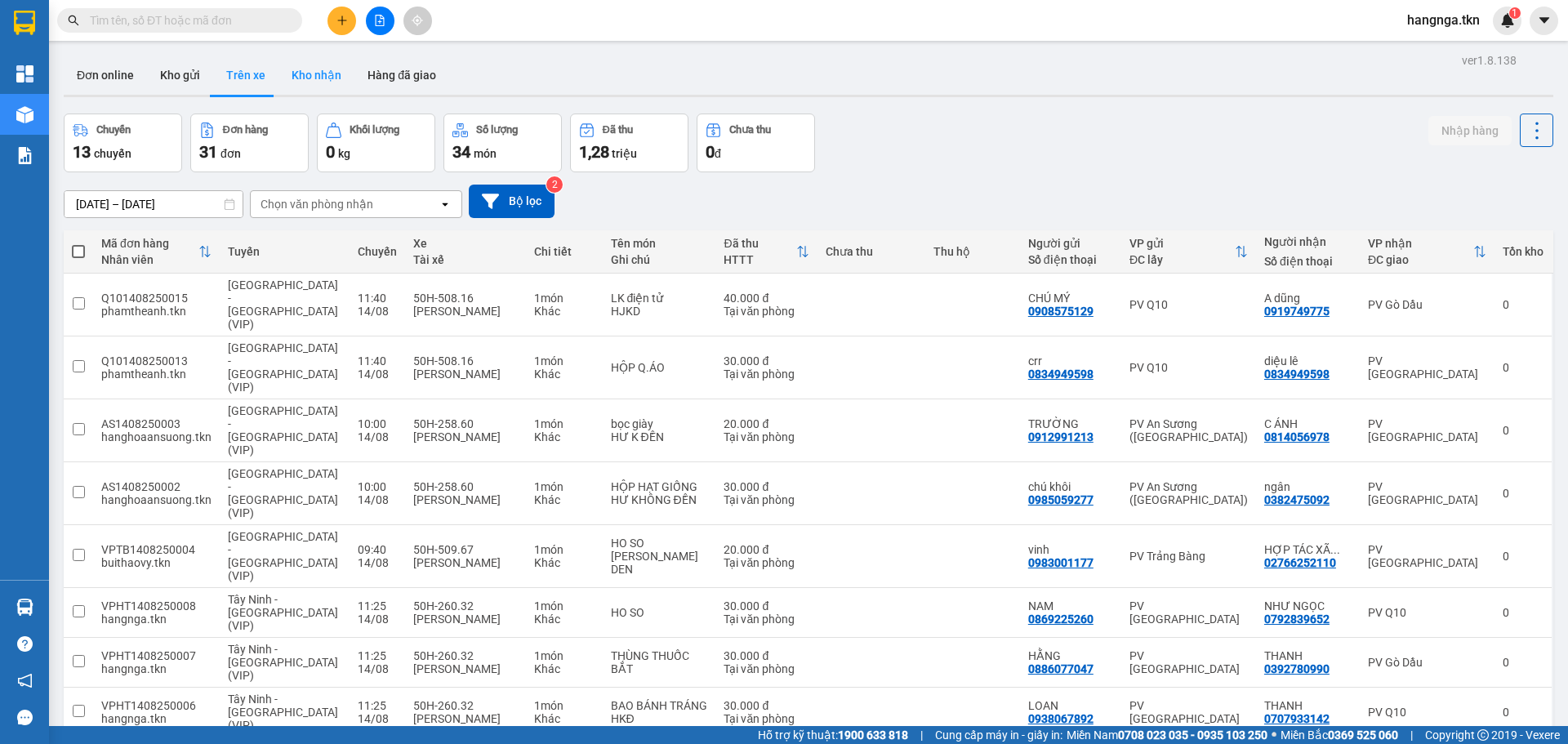
click at [324, 74] on button "Kho nhận" at bounding box center [316, 75] width 76 height 39
type input "13/08/2025 – 14/08/2025"
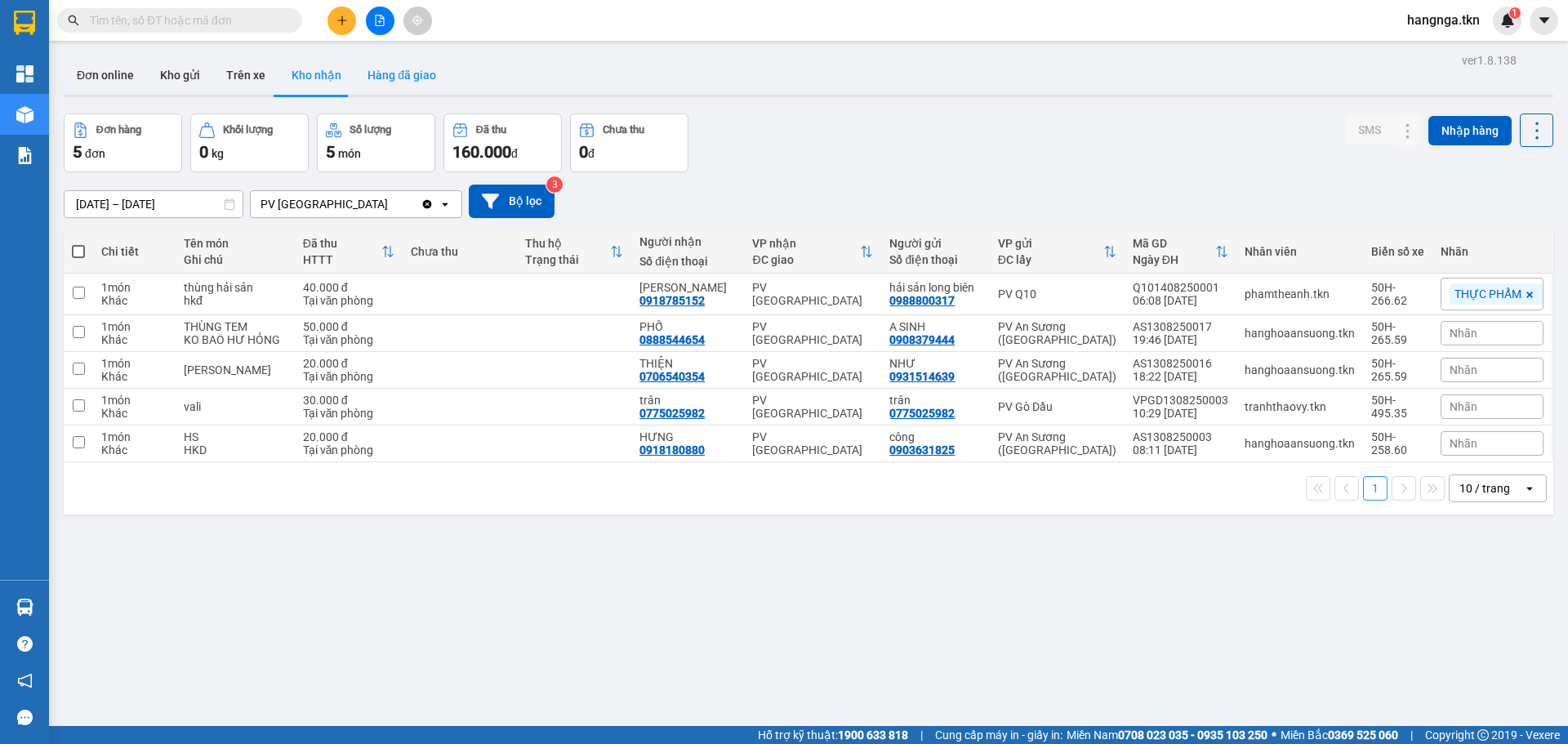
click at [384, 71] on button "Hàng đã giao" at bounding box center [401, 75] width 94 height 39
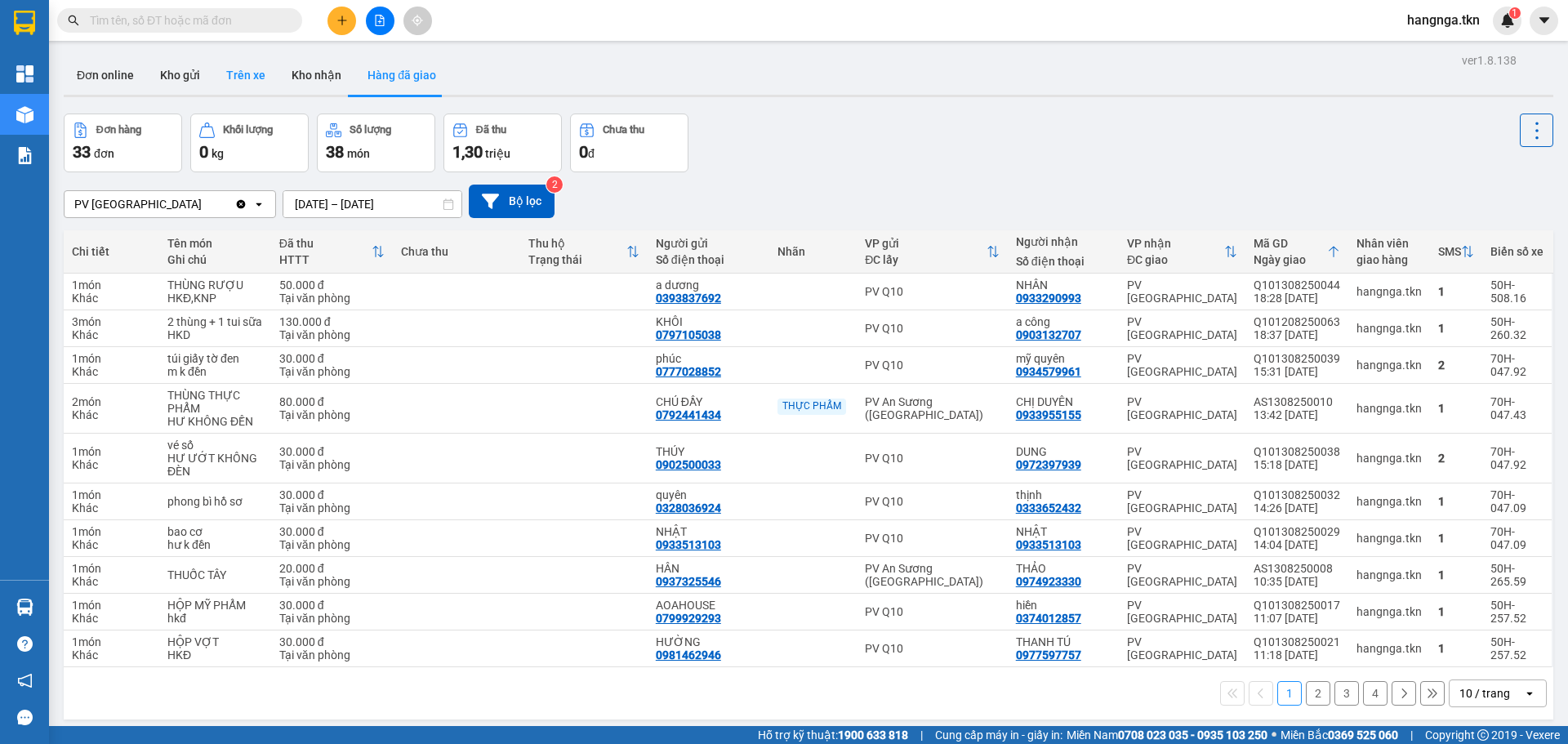
click at [237, 79] on button "Trên xe" at bounding box center [246, 75] width 66 height 39
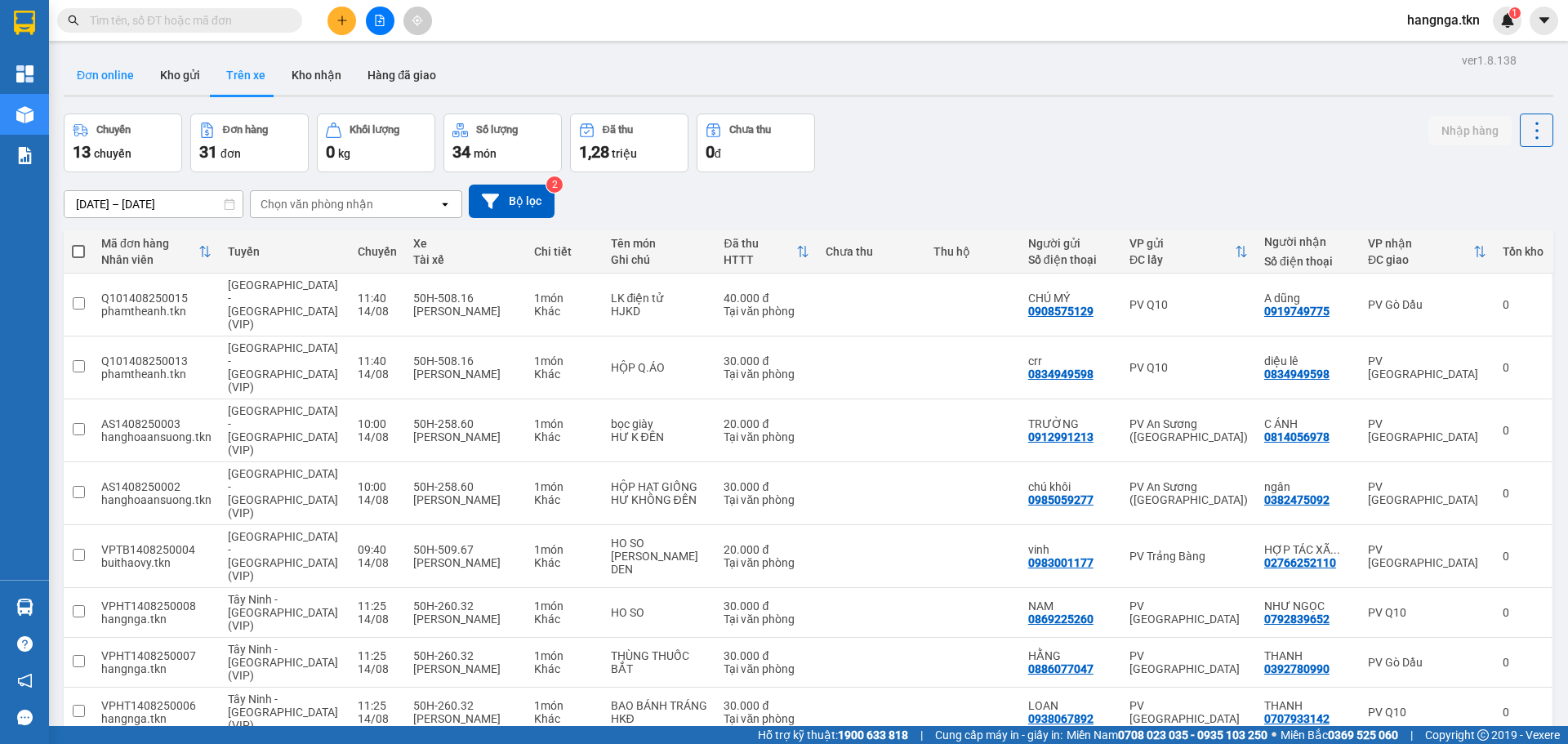
click at [89, 80] on button "Đơn online" at bounding box center [105, 75] width 83 height 39
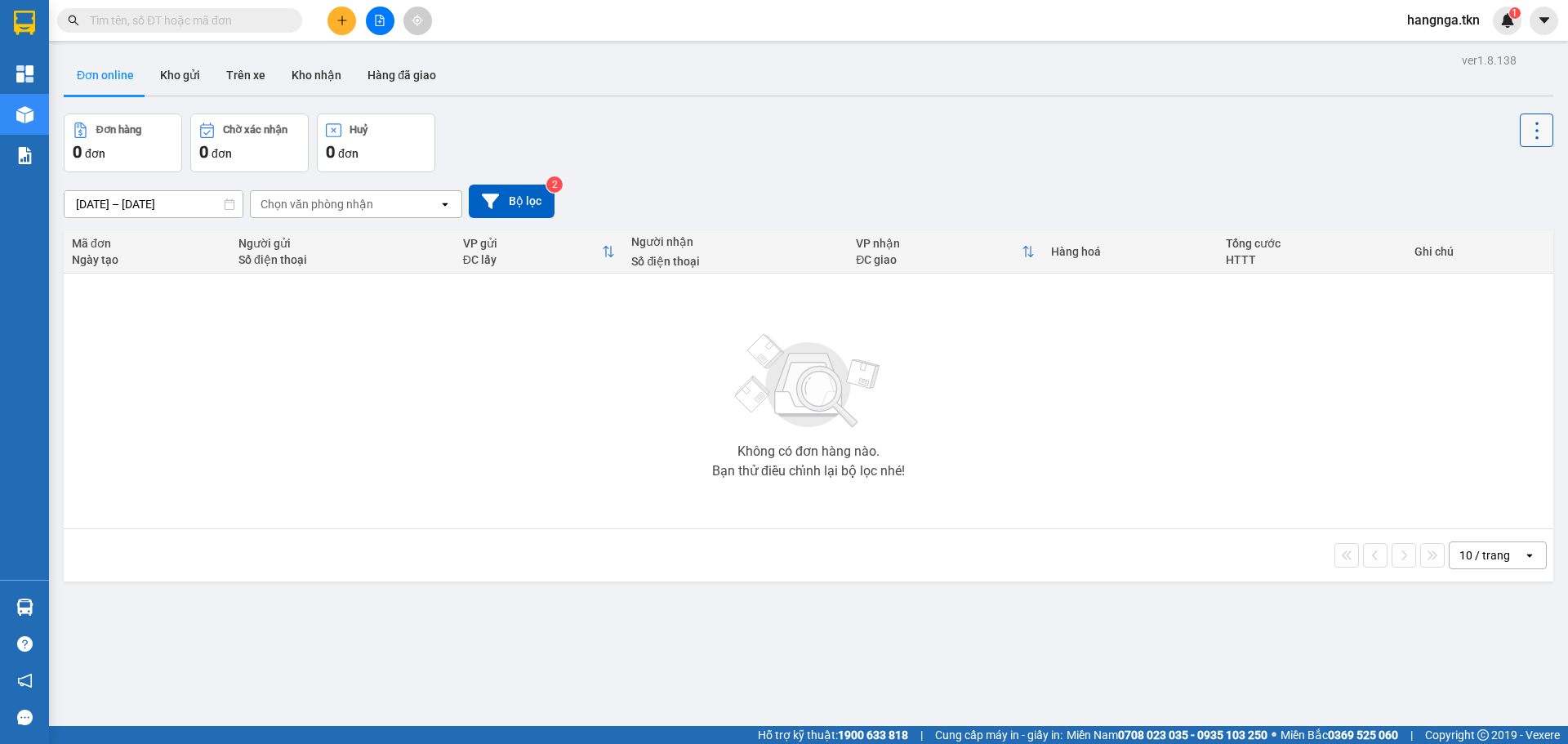
click at [1535, 137] on icon at bounding box center [1537, 130] width 23 height 23
click at [1333, 161] on div "Đơn hàng 0 đơn Chờ xác nhận 0 đơn Huỷ 0 đơn" at bounding box center [809, 143] width 1490 height 59
click at [184, 67] on button "Kho gửi" at bounding box center [180, 75] width 67 height 39
type input "13/08/2025 – 14/08/2025"
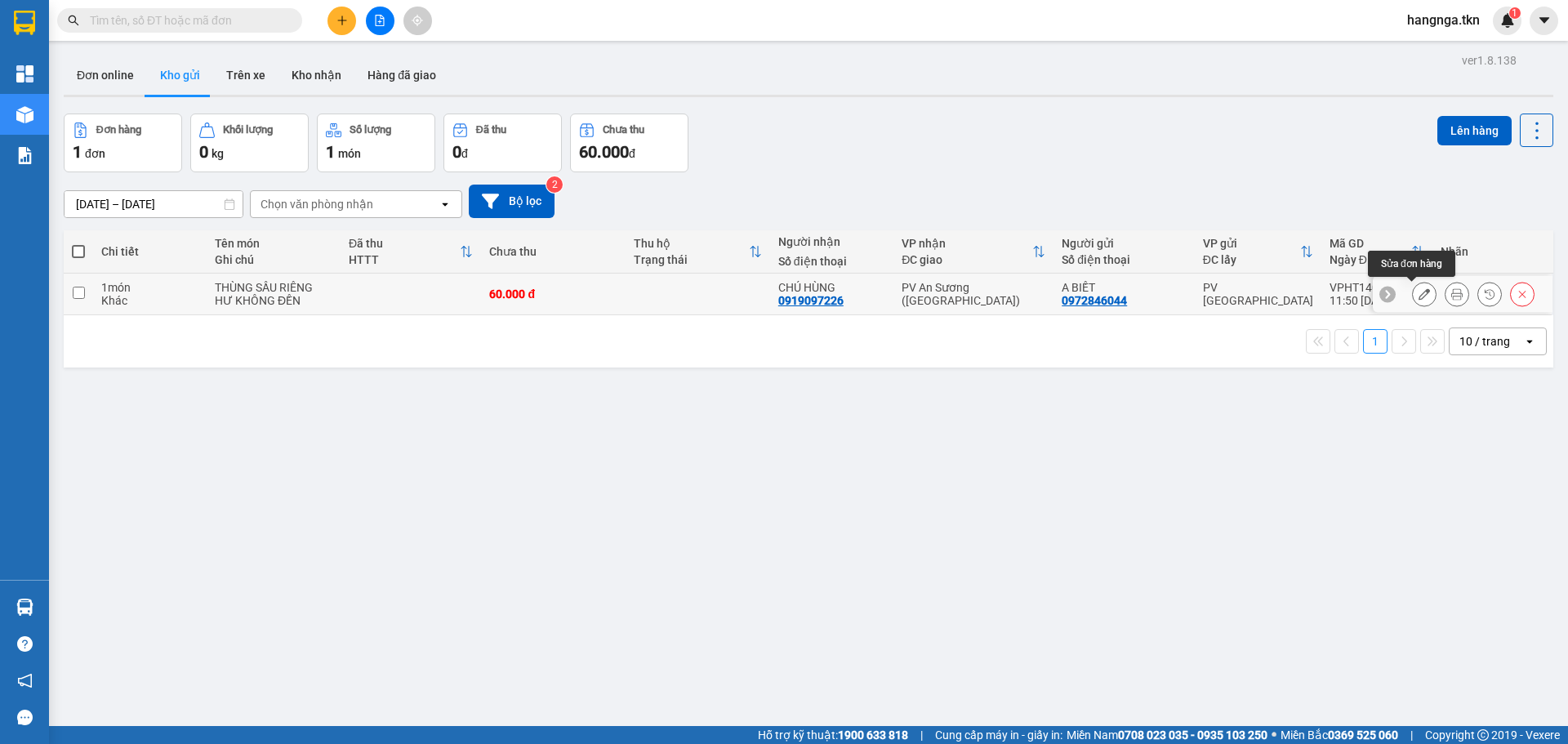
click at [1419, 299] on icon at bounding box center [1425, 294] width 11 height 11
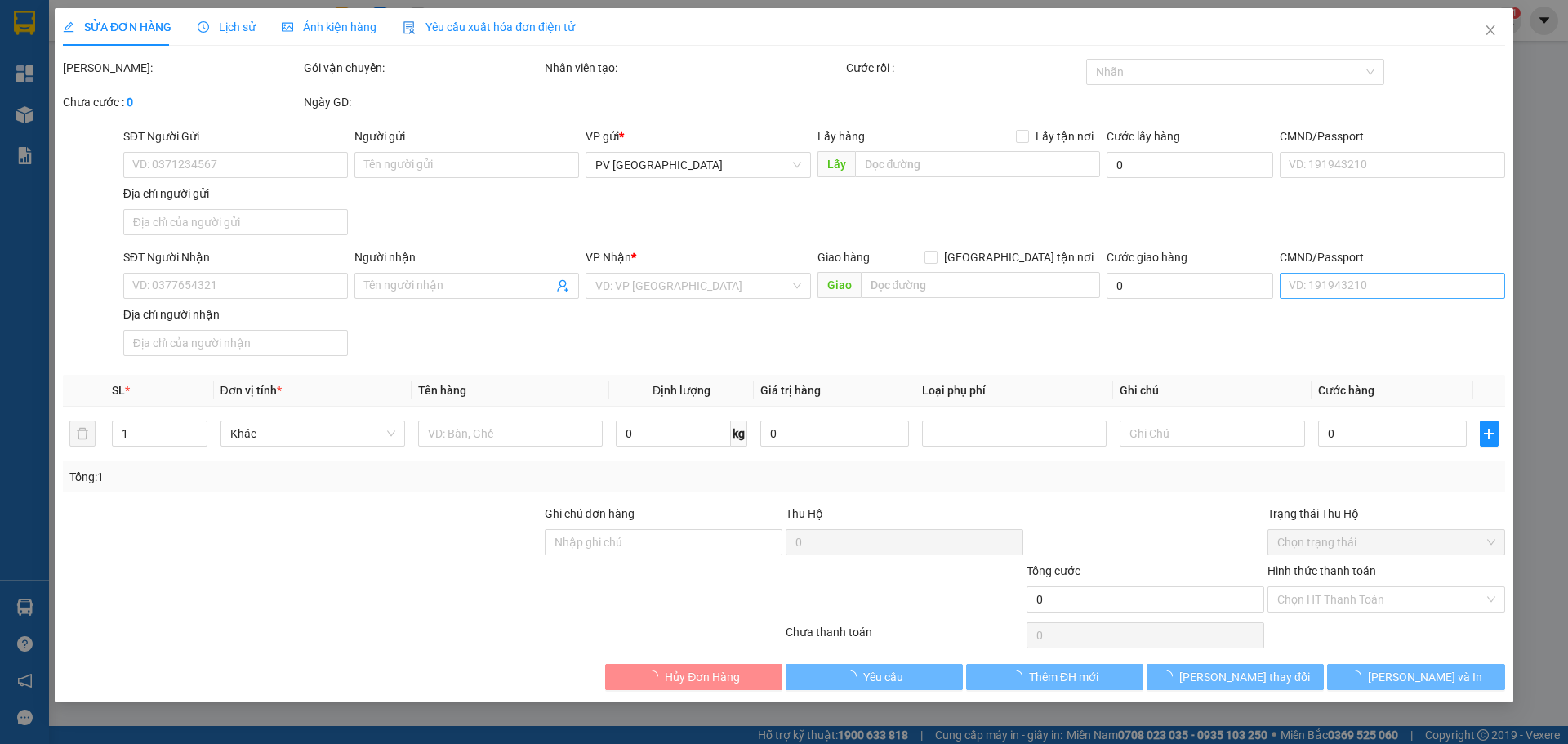
type input "0972846044"
type input "A BIẾT"
type input "0919097226"
type input "CHÚ HÙNG"
type input "60.000"
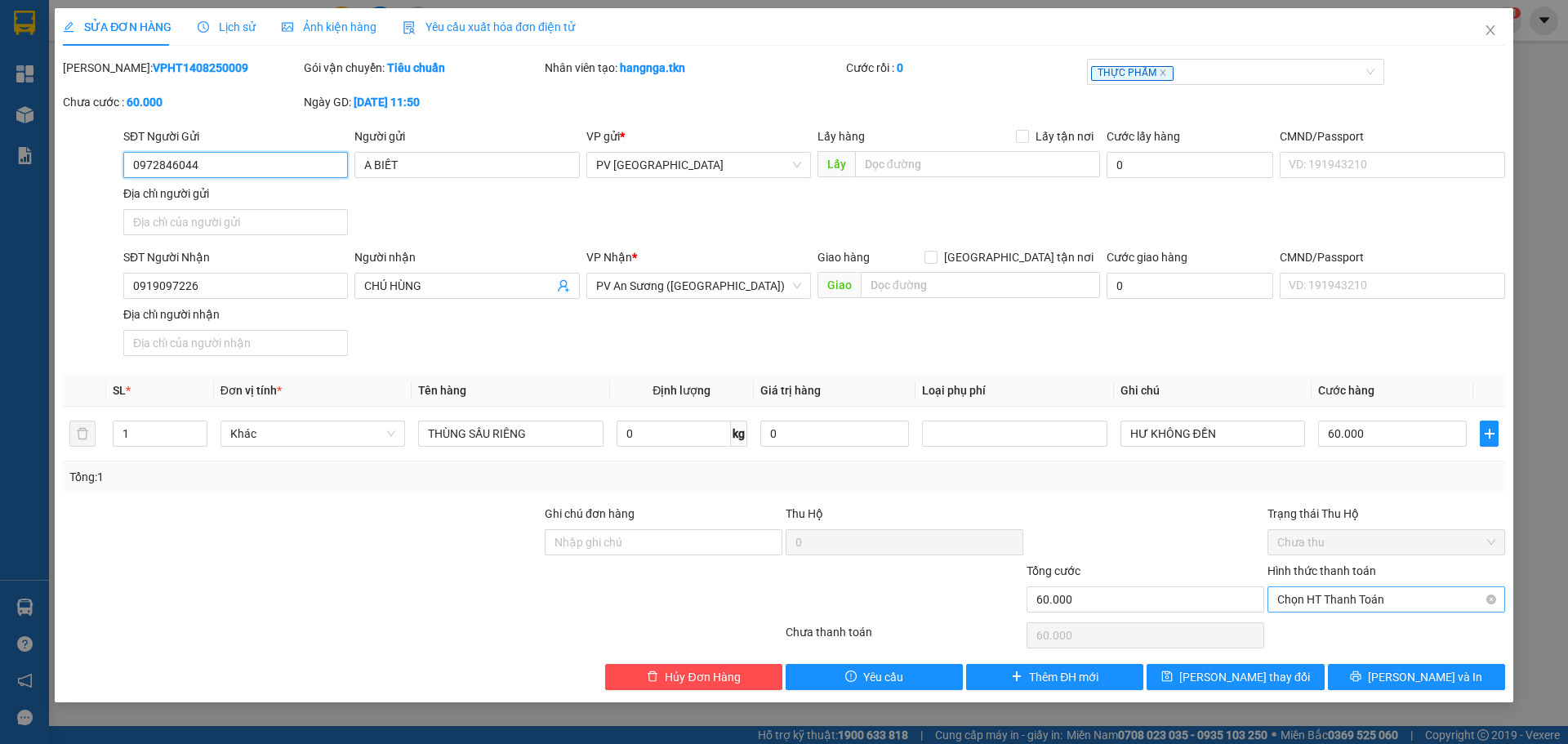
click at [1403, 600] on span "Chọn HT Thanh Toán" at bounding box center [1387, 599] width 218 height 25
click at [1329, 628] on div "Tại văn phòng" at bounding box center [1387, 631] width 218 height 18
type input "0"
click at [21, 494] on div "SỬA ĐƠN HÀNG Lịch sử Ảnh kiện hàng Yêu cầu xuất hóa đơn điện tử Total Paid Fee …" at bounding box center [784, 372] width 1568 height 744
click at [7, 431] on div "SỬA ĐƠN HÀNG Lịch sử Ảnh kiện hàng Yêu cầu xuất hóa đơn điện tử Total Paid Fee …" at bounding box center [784, 372] width 1568 height 744
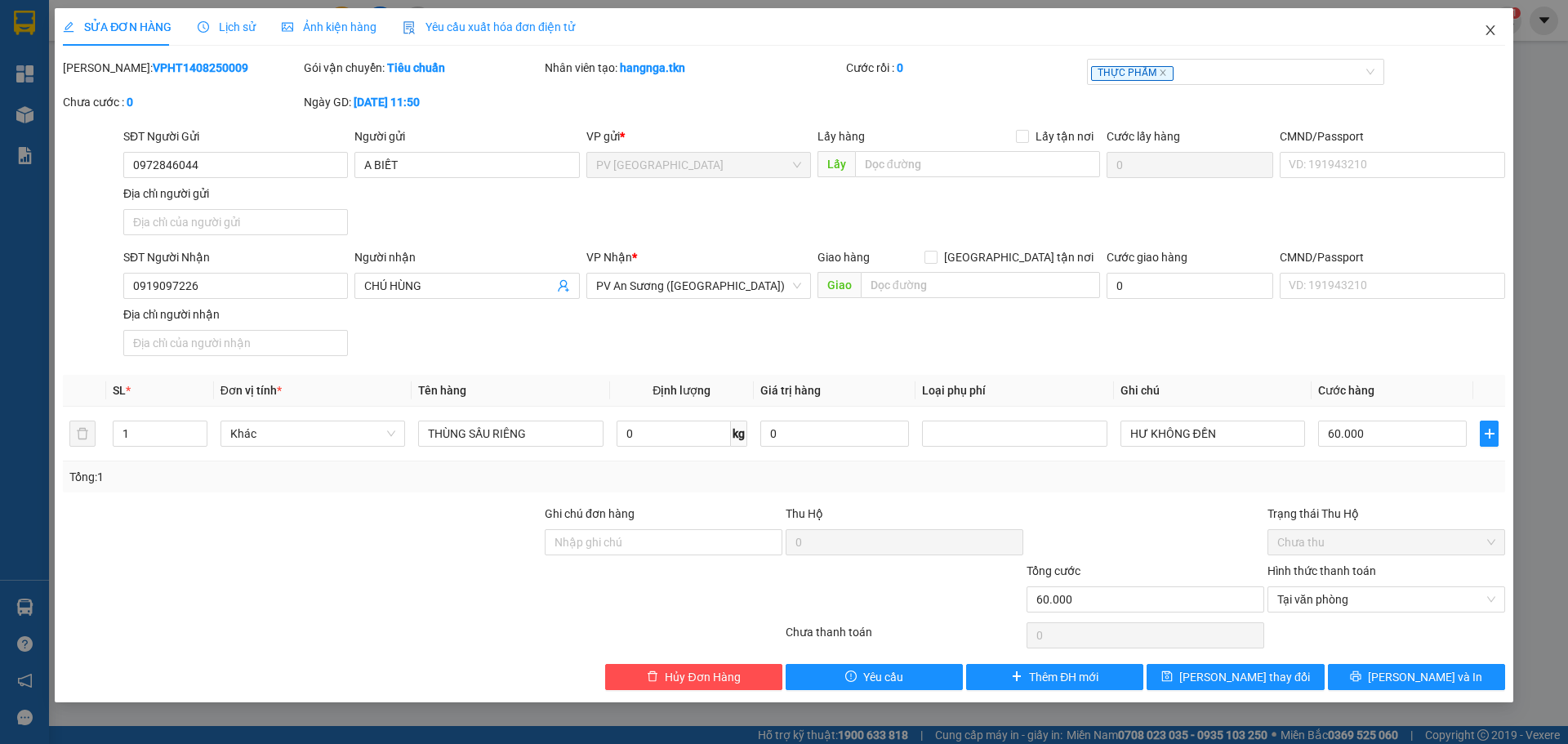
click at [1488, 24] on span "Close" at bounding box center [1490, 30] width 45 height 45
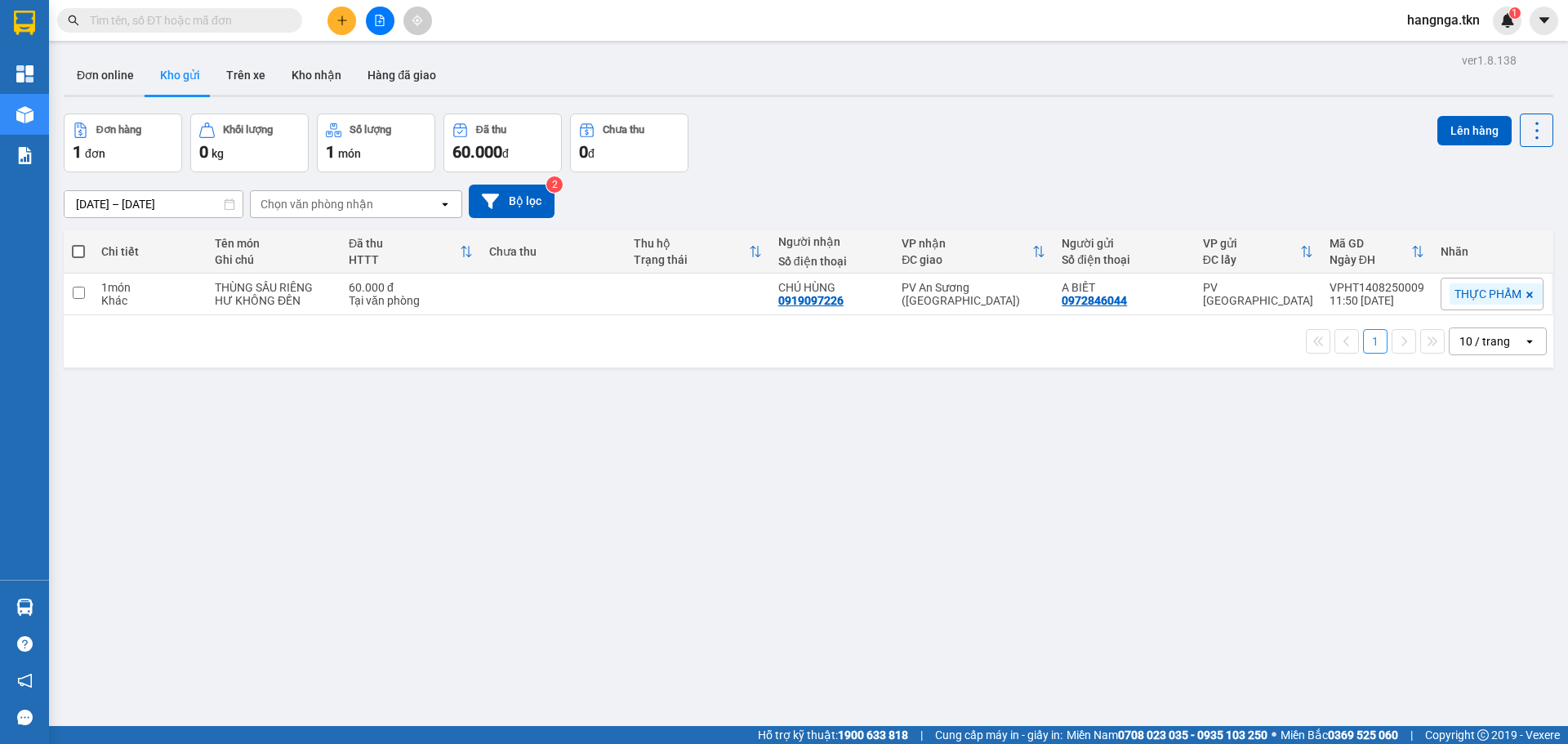
click at [96, 621] on div "ver 1.8.138 Đơn online Kho gửi Trên xe Kho nhận Hàng đã giao Đơn hàng 1 đơn Khố…" at bounding box center [809, 421] width 1503 height 744
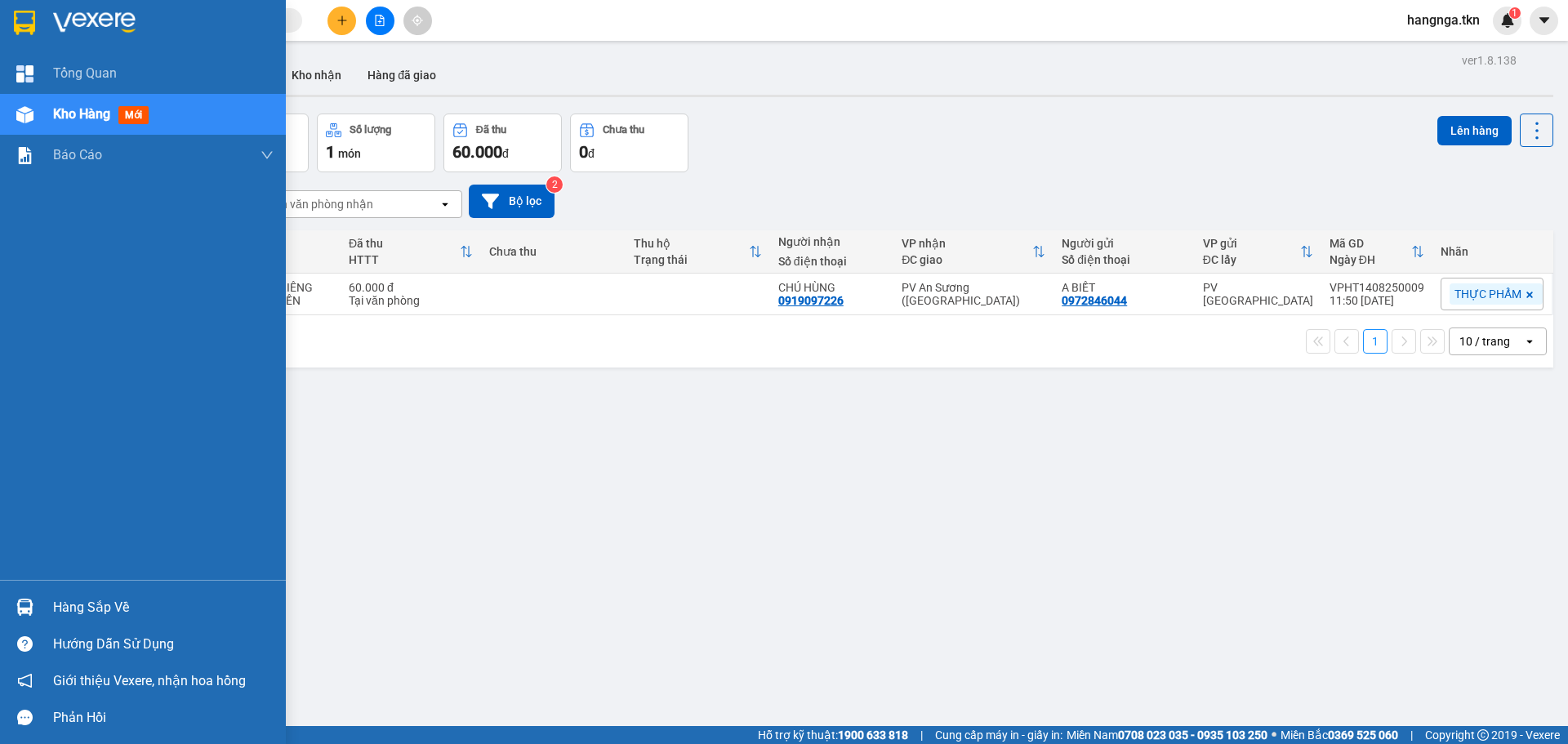
click at [63, 606] on div "Hàng sắp về" at bounding box center [163, 607] width 221 height 25
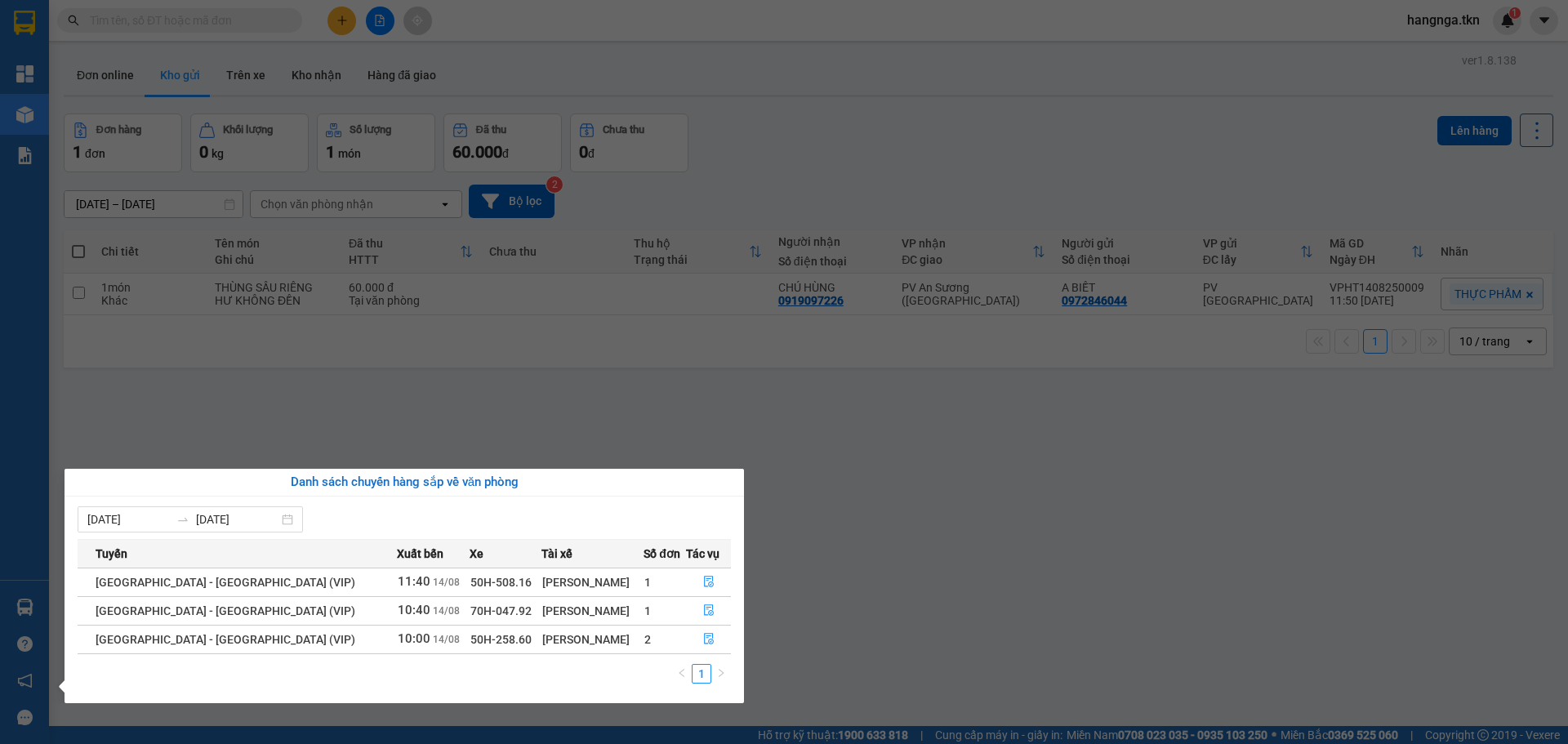
click at [135, 397] on section "Kết quả tìm kiếm ( 0 ) Bộ lọc No Data hangnga.tkn 1 Tổng Quan Kho hàng mới Báo …" at bounding box center [784, 372] width 1568 height 744
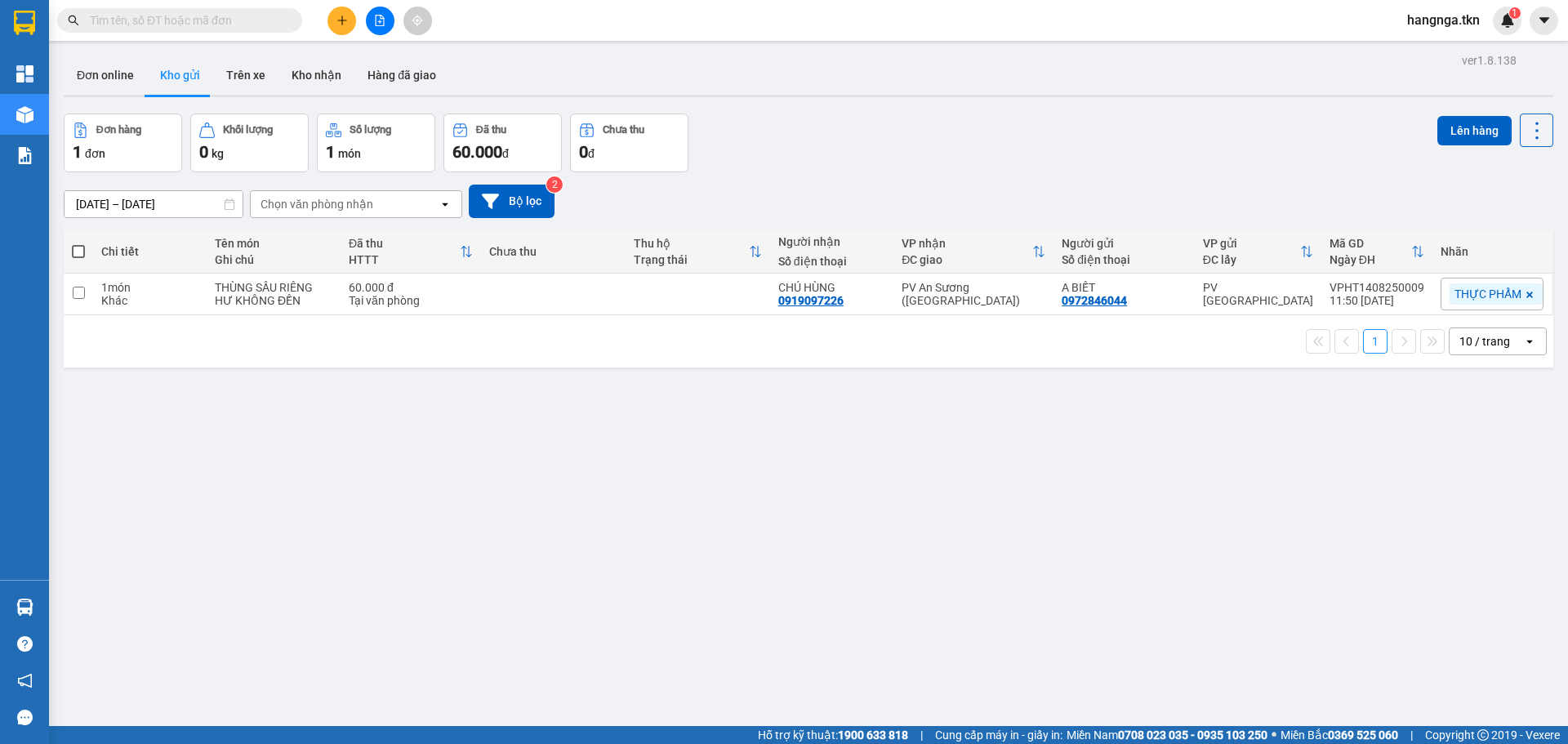
click at [80, 252] on span at bounding box center [79, 251] width 13 height 13
click at [79, 243] on input "checkbox" at bounding box center [79, 243] width 0 height 0
checkbox input "true"
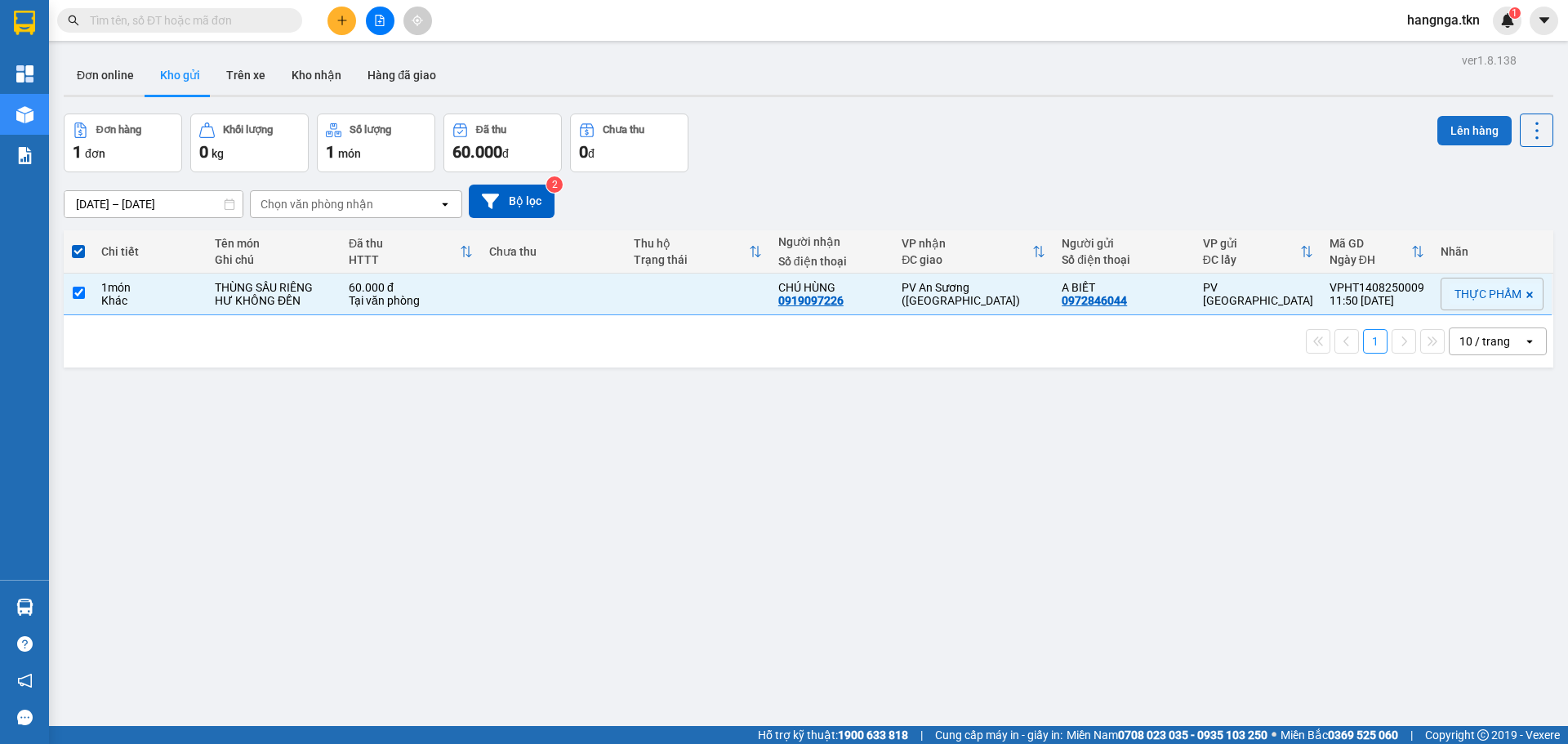
click at [1462, 133] on button "Lên hàng" at bounding box center [1475, 130] width 74 height 30
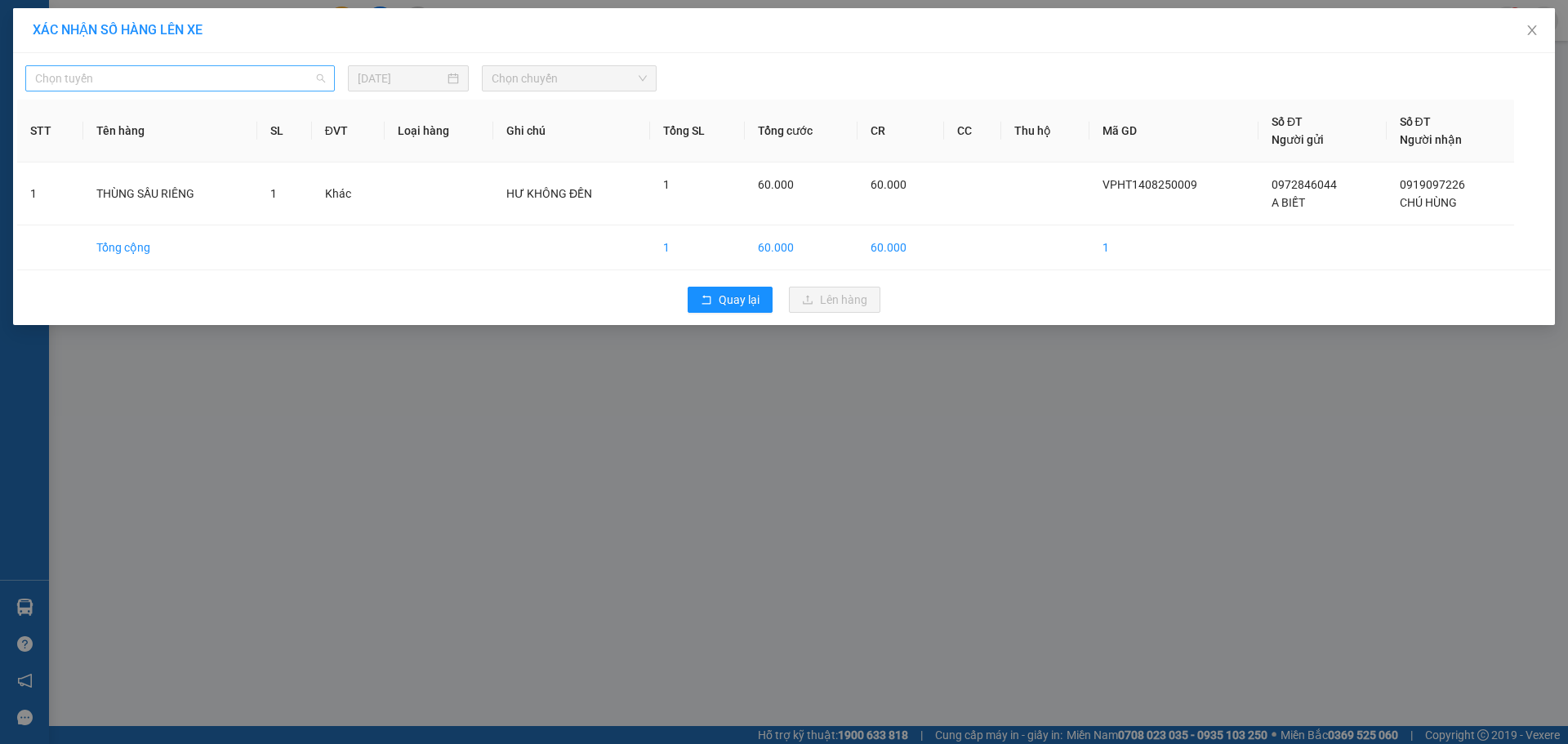
click at [189, 83] on span "Chọn tuyến" at bounding box center [180, 79] width 290 height 25
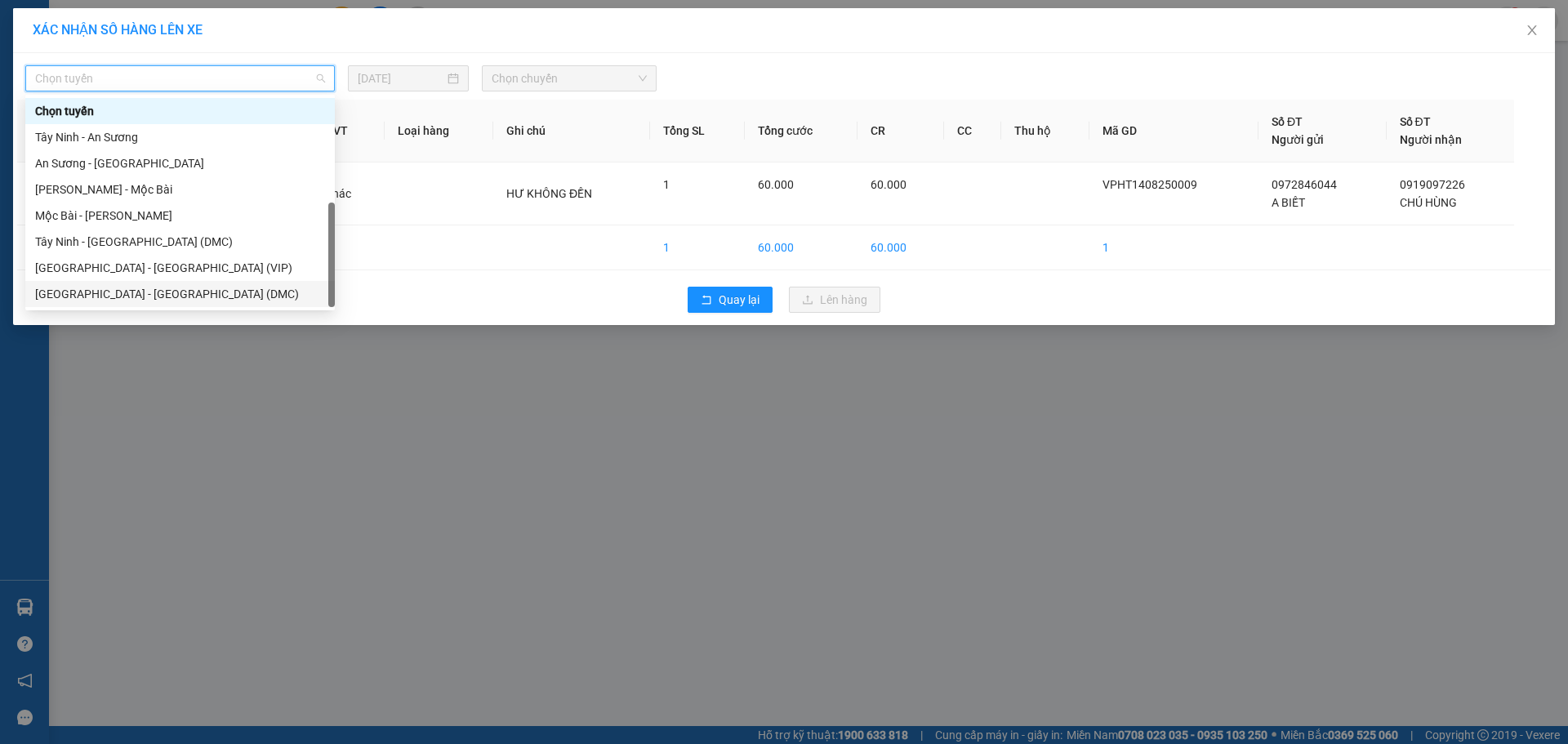
scroll to position [26, 0]
click at [140, 291] on div "Tây Ninh - Sài Gòn (VIP)" at bounding box center [180, 293] width 290 height 18
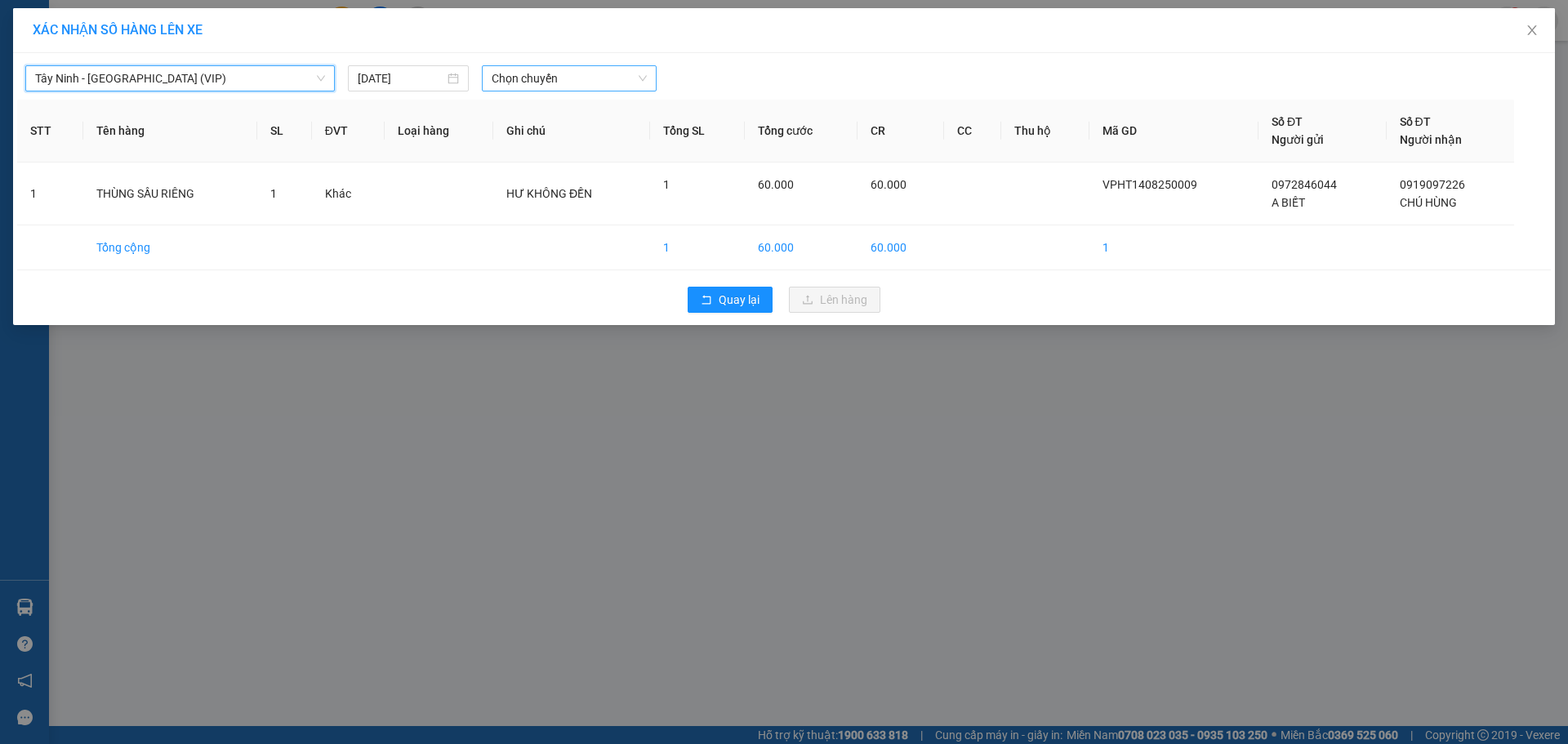
click at [580, 81] on span "Chọn chuyến" at bounding box center [570, 79] width 155 height 25
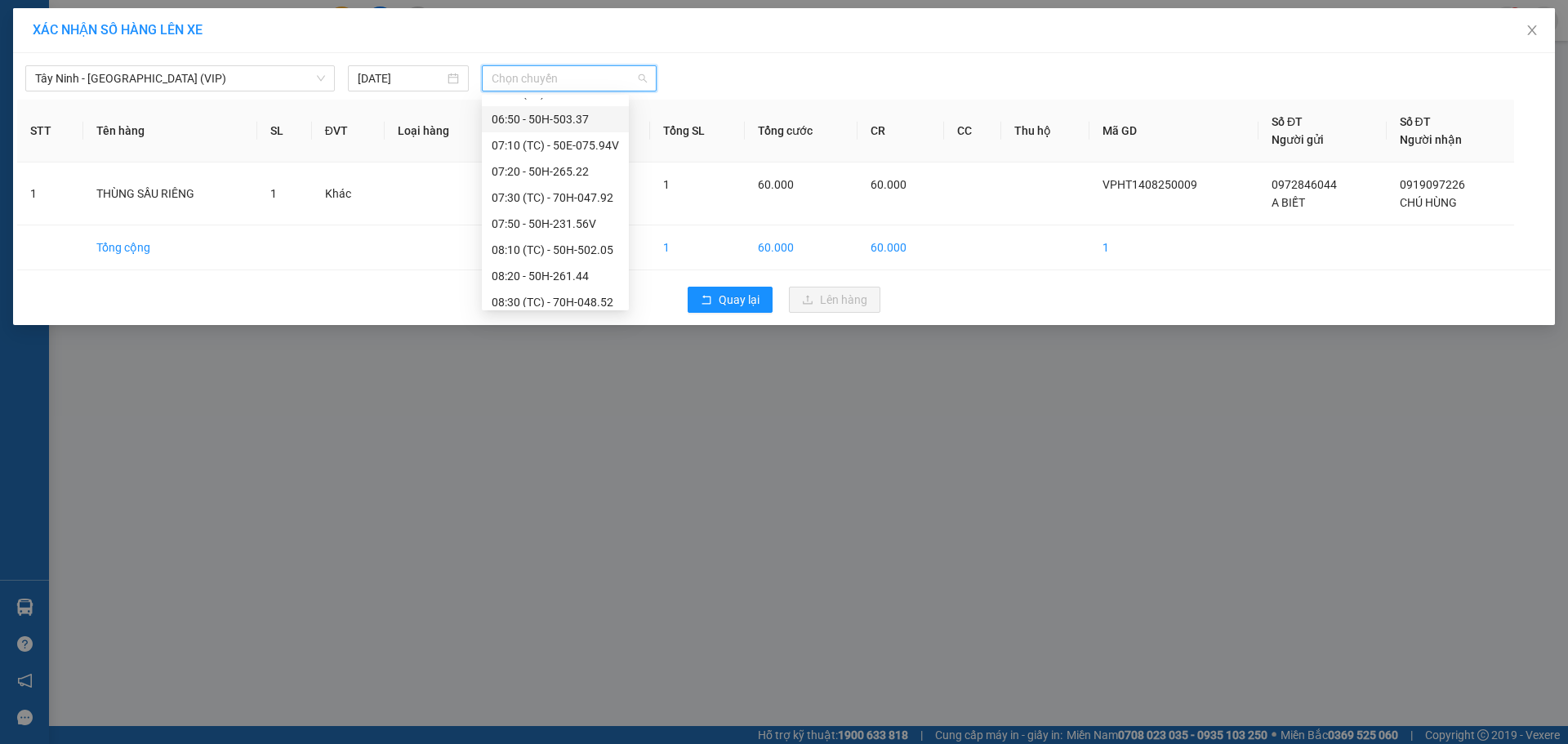
scroll to position [571, 0]
click at [578, 86] on span "Chọn chuyến" at bounding box center [570, 79] width 155 height 25
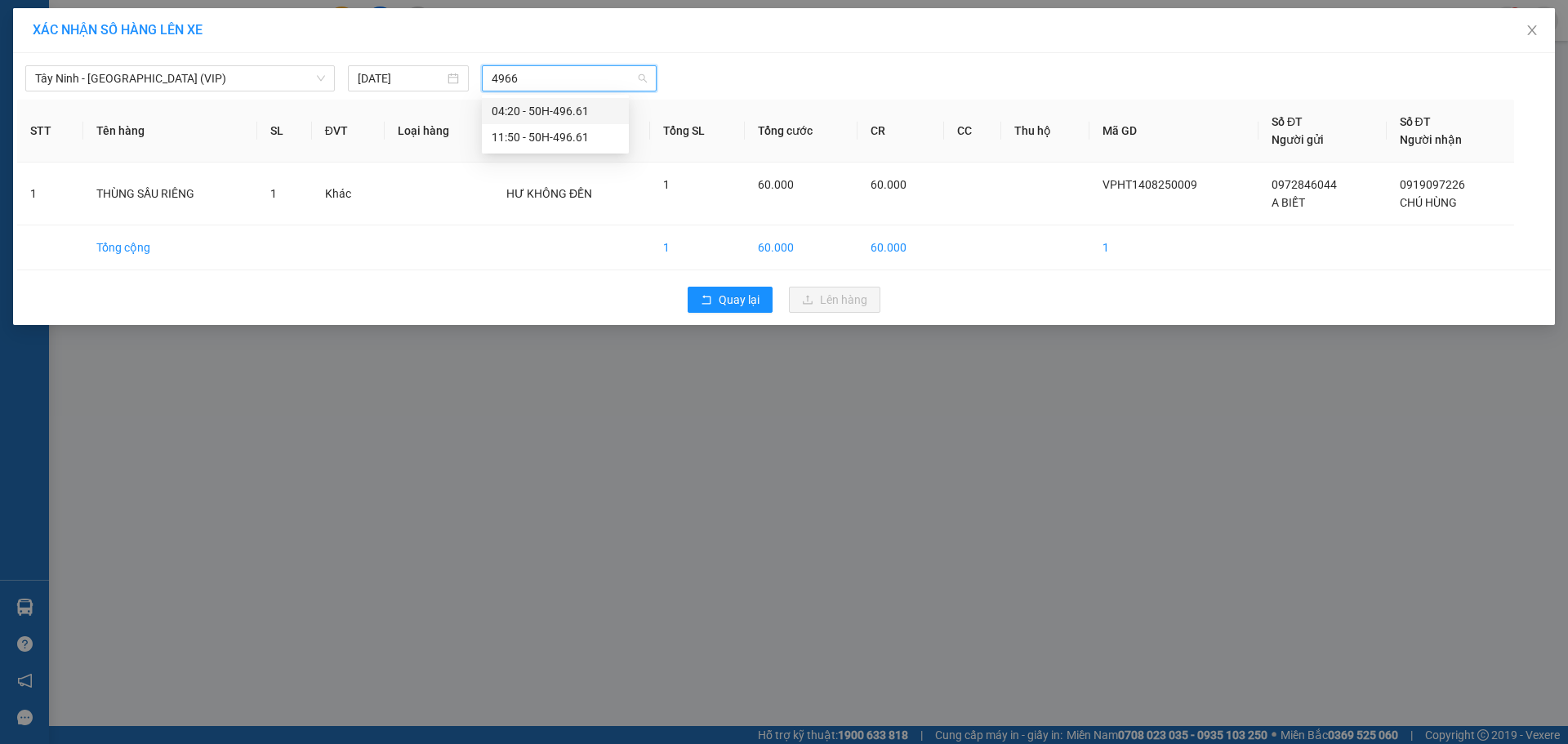
type input "49661"
click at [571, 141] on div "11:50 - 50H-496.61" at bounding box center [556, 137] width 128 height 18
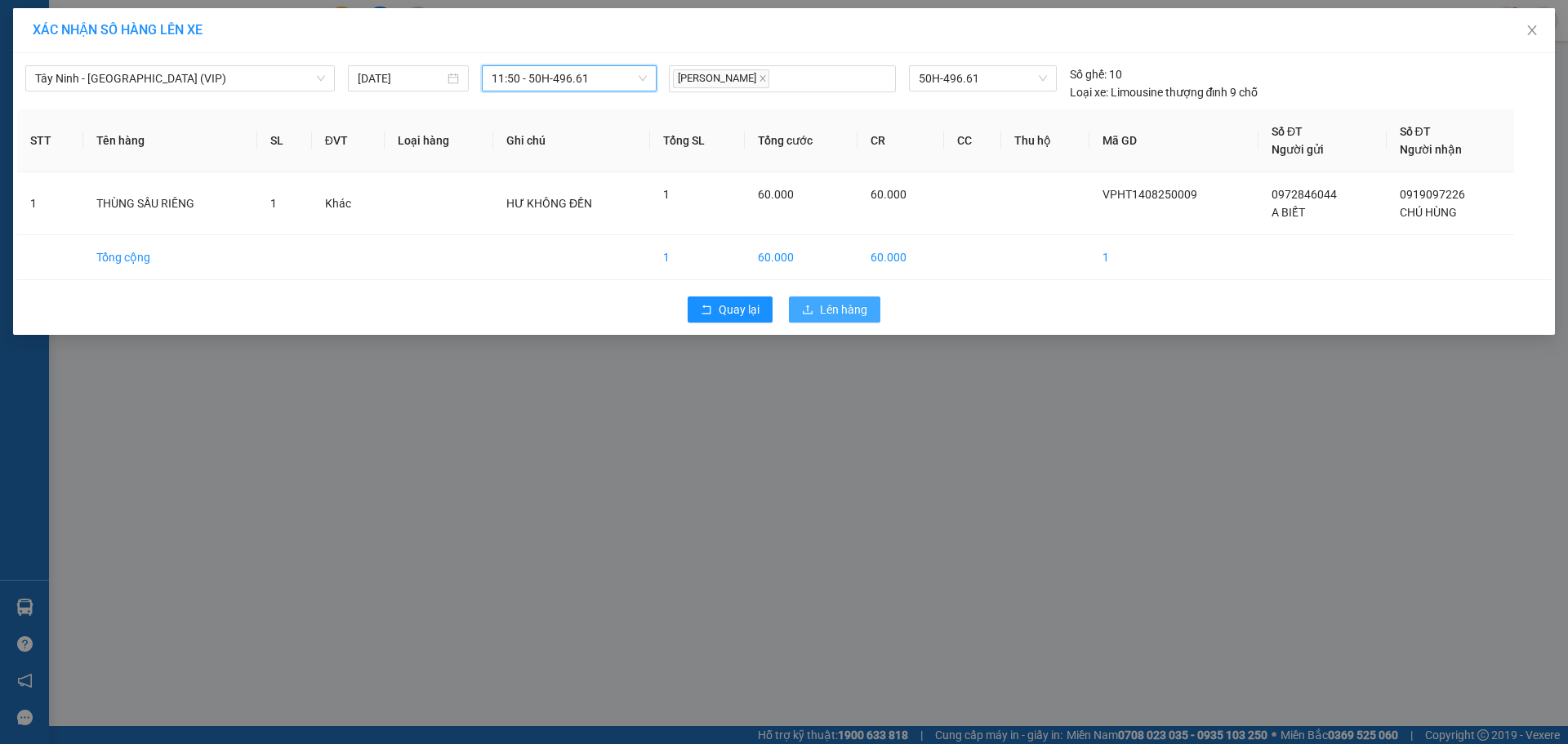
click at [838, 311] on span "Lên hàng" at bounding box center [843, 309] width 47 height 18
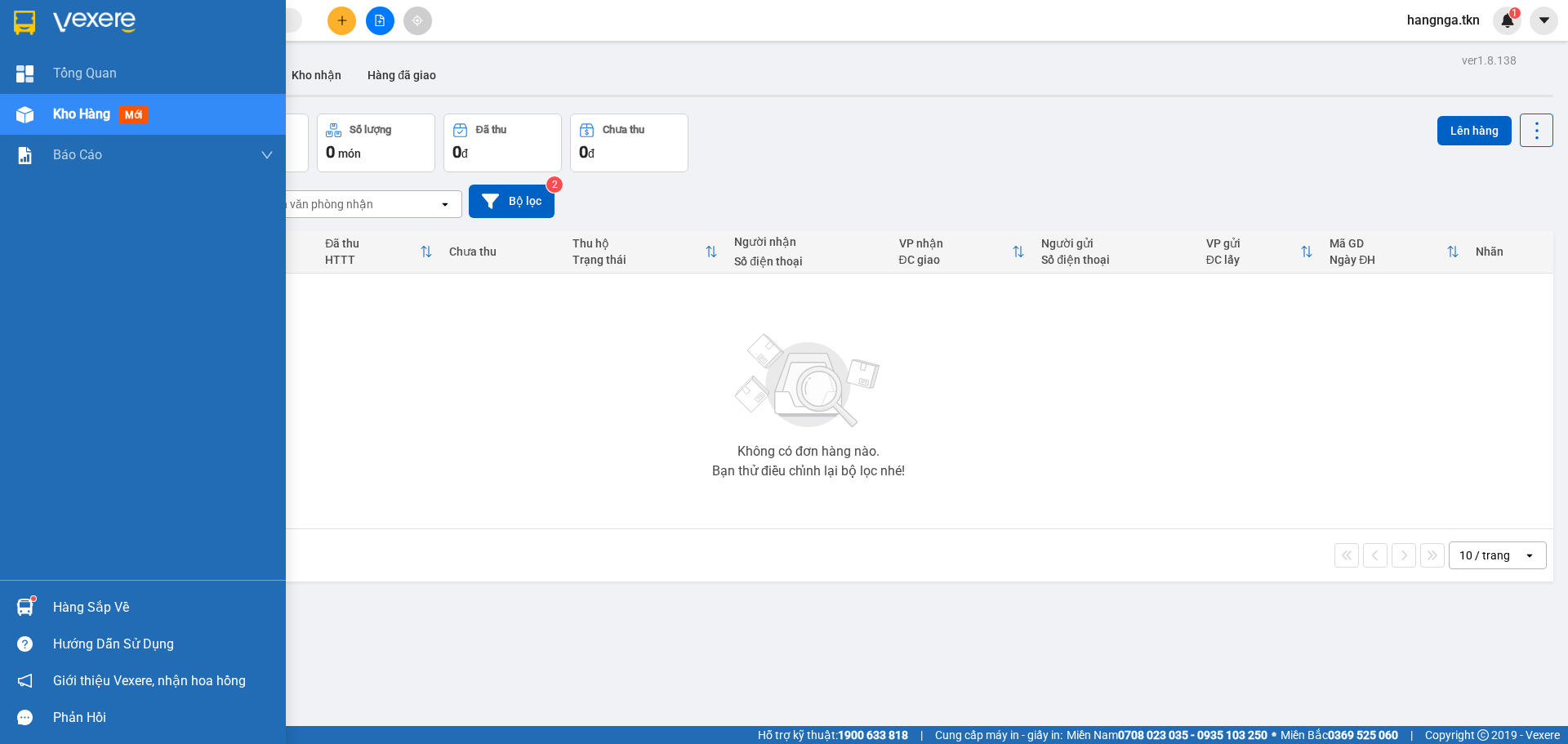
click at [97, 598] on div "Hàng sắp về" at bounding box center [163, 607] width 221 height 25
